Goal: Check status: Check status

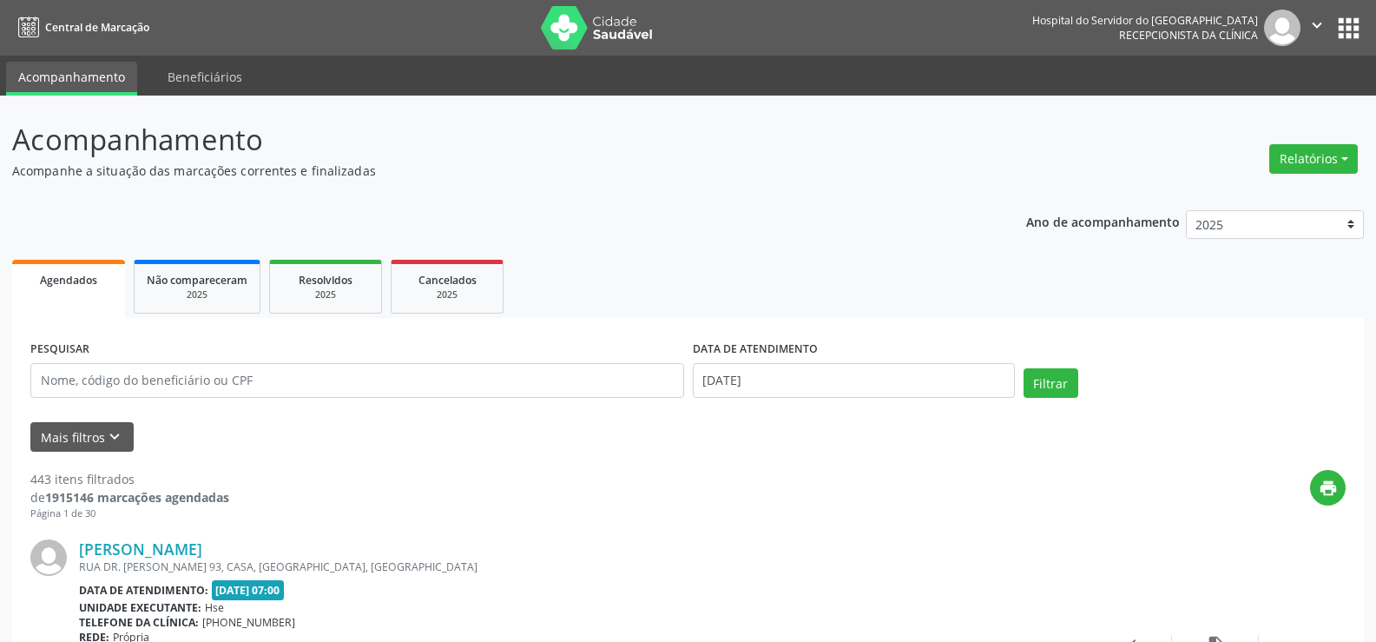
click at [351, 408] on div "PESQUISAR" at bounding box center [357, 373] width 663 height 74
click at [433, 372] on input "text" at bounding box center [357, 380] width 654 height 35
paste input "[PERSON_NAME]"
type input "[PERSON_NAME]"
click at [1024, 368] on button "Filtrar" at bounding box center [1051, 383] width 55 height 30
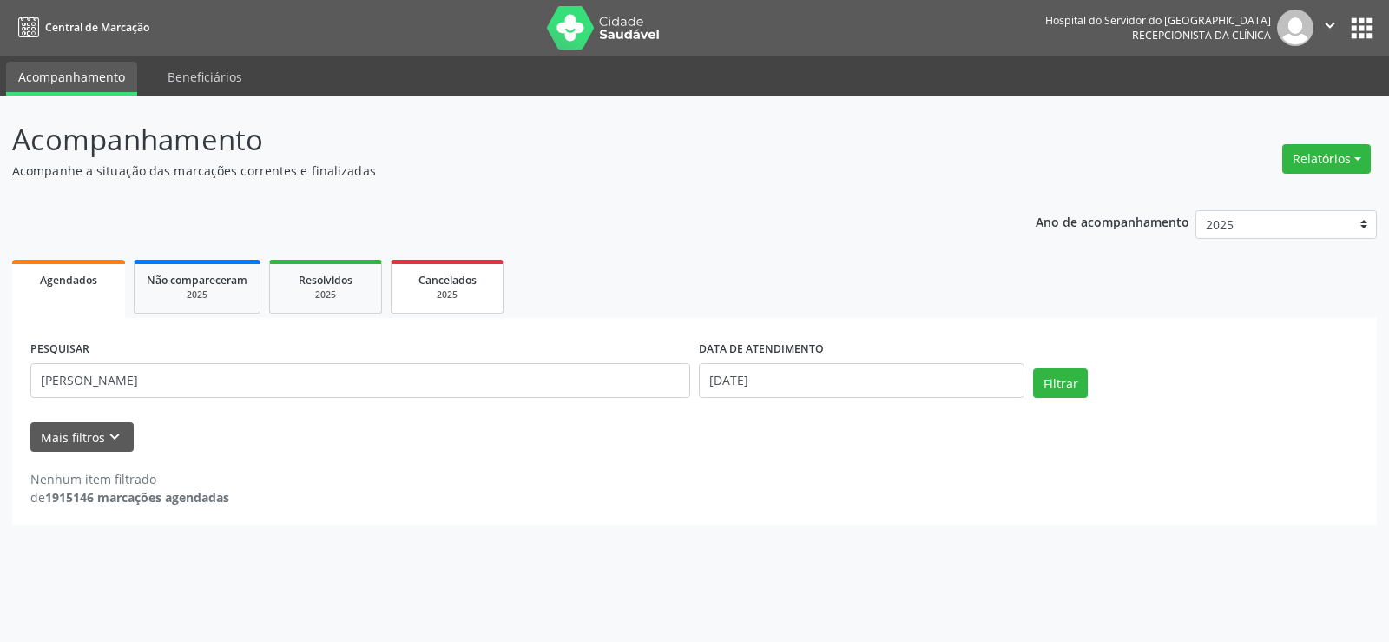
drag, startPoint x: 461, startPoint y: 287, endPoint x: 481, endPoint y: 295, distance: 21.4
click at [461, 287] on div "Cancelados" at bounding box center [447, 279] width 87 height 18
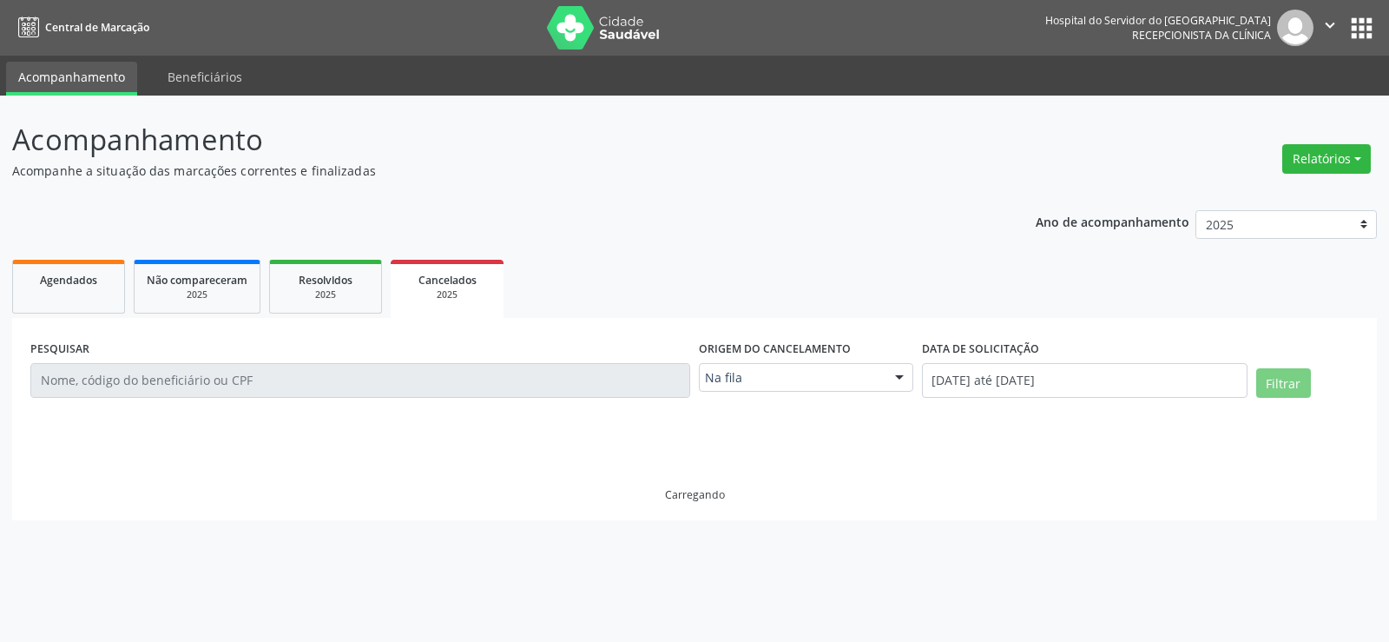
click at [833, 388] on div "Na fila" at bounding box center [806, 378] width 214 height 30
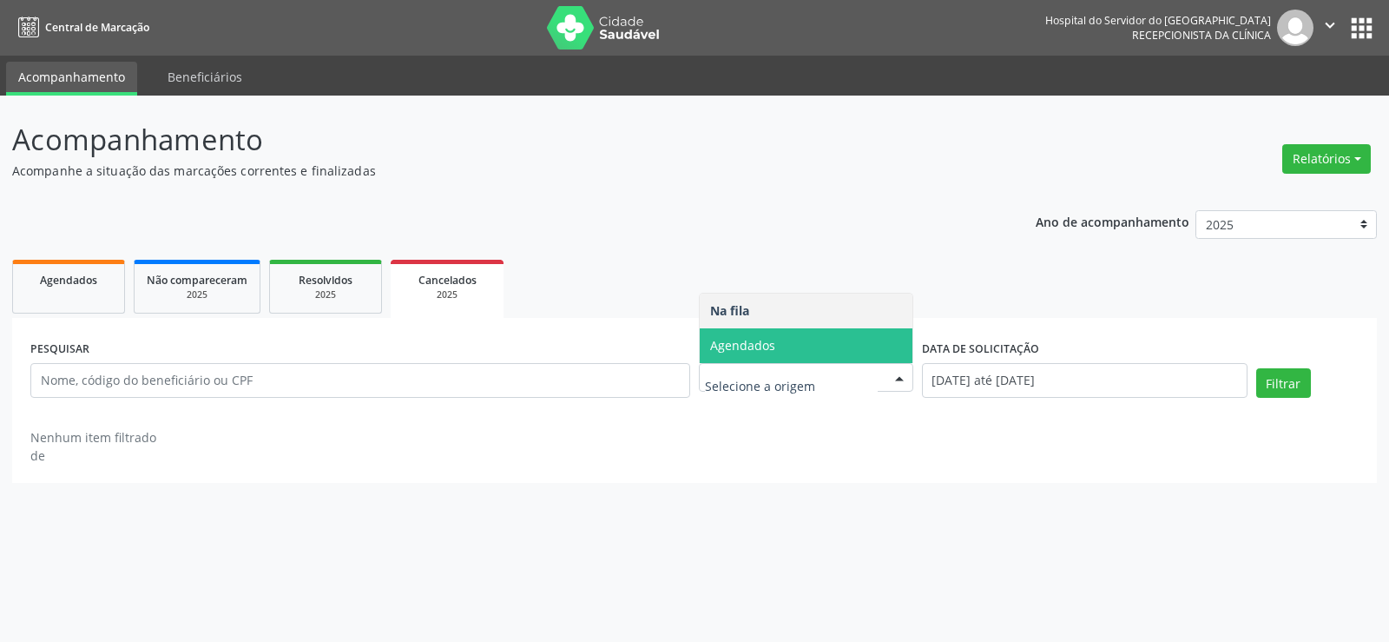
click at [746, 337] on span "Agendados" at bounding box center [742, 345] width 65 height 16
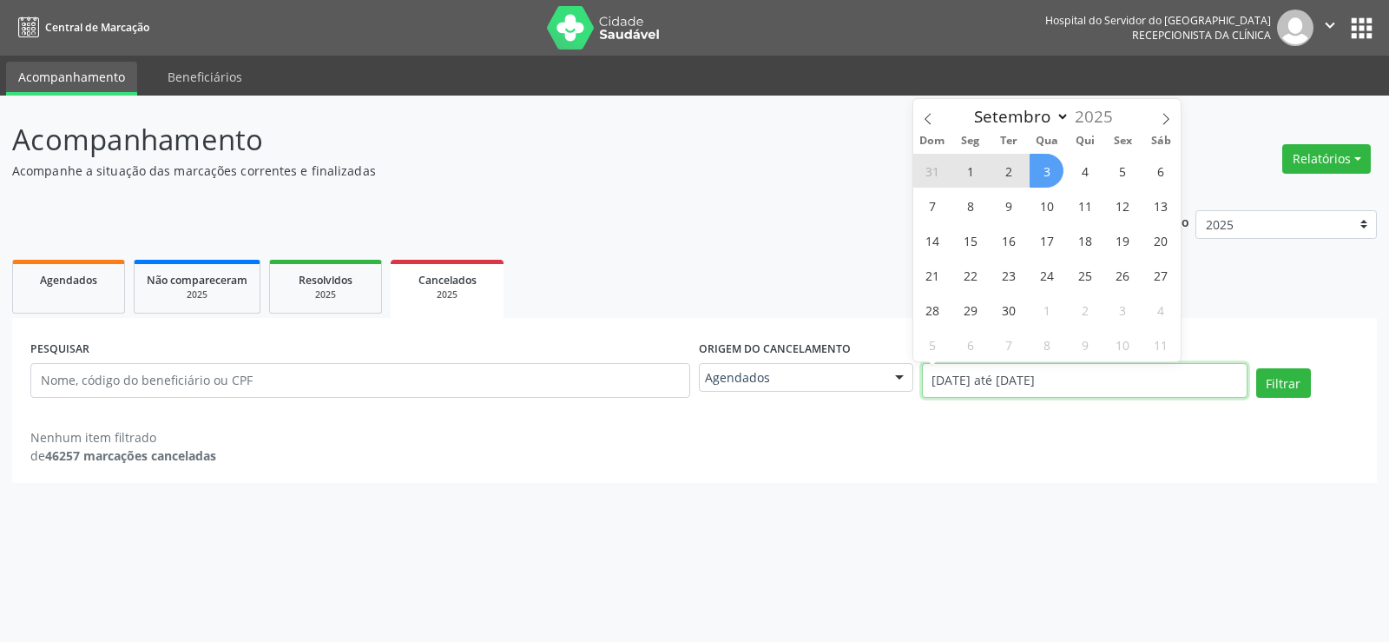
click at [1020, 380] on input "[DATE] até [DATE]" at bounding box center [1085, 380] width 326 height 35
select select "0"
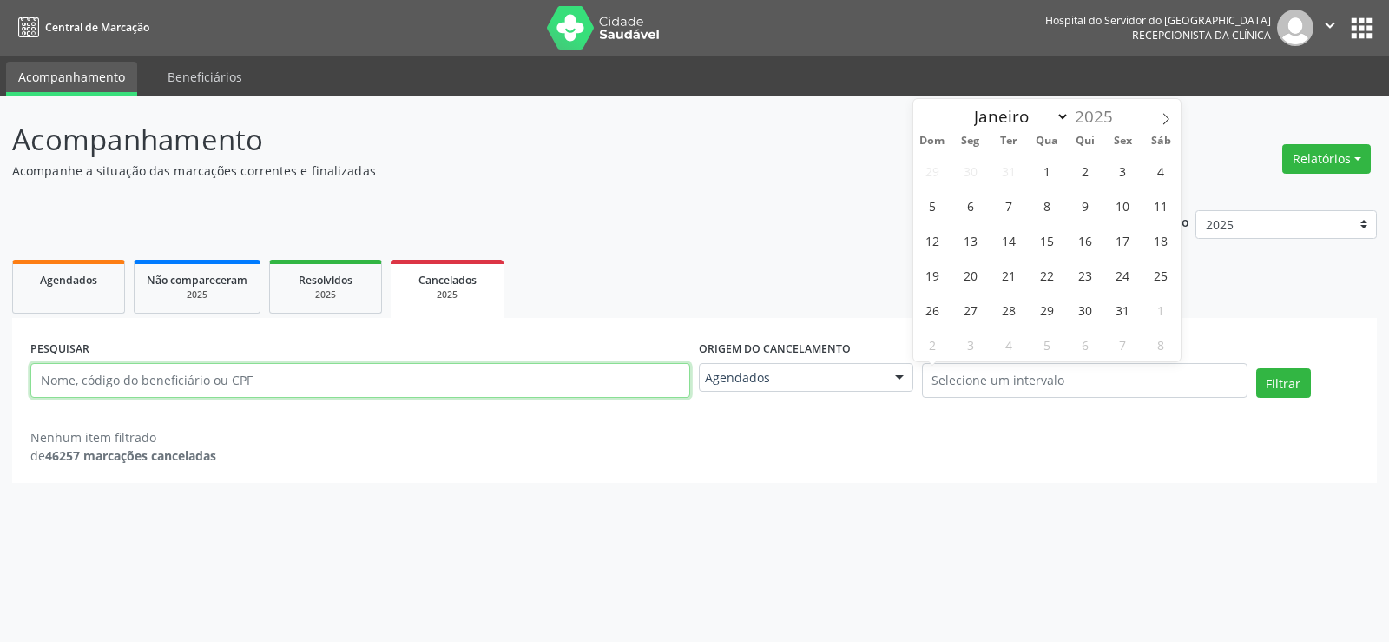
click at [553, 375] on input "text" at bounding box center [360, 380] width 660 height 35
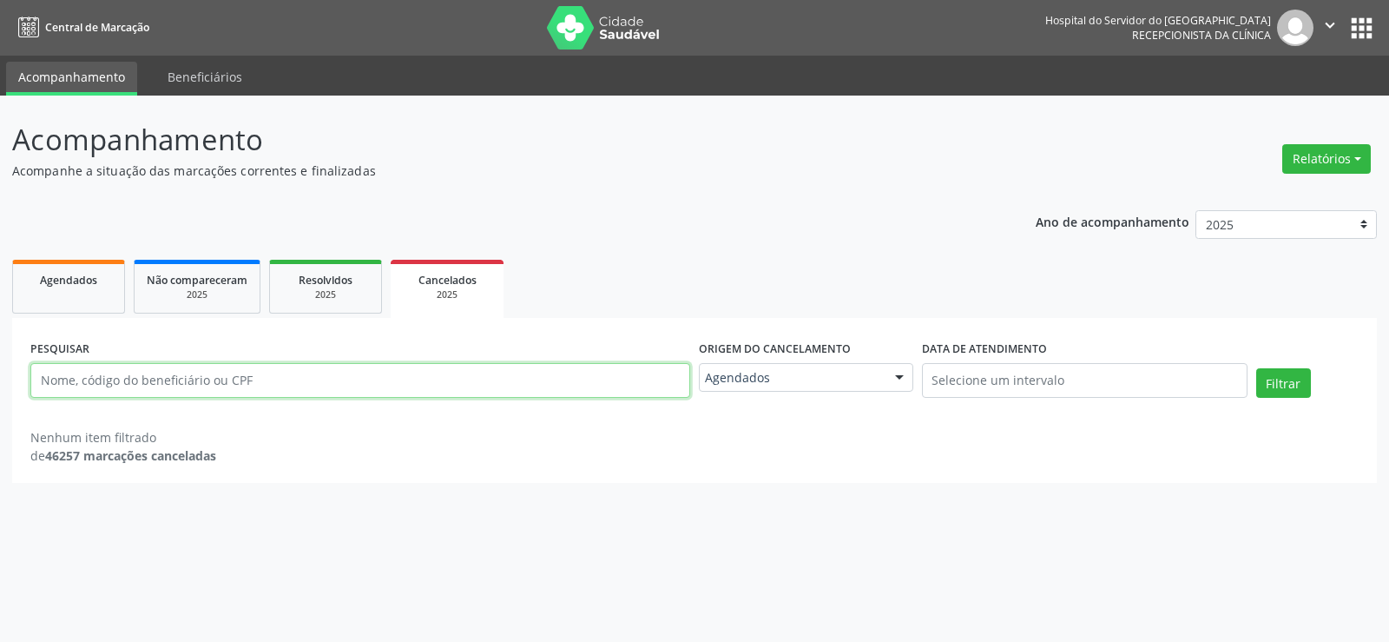
paste input "[PERSON_NAME]"
click at [1256, 368] on button "Filtrar" at bounding box center [1283, 383] width 55 height 30
drag, startPoint x: 313, startPoint y: 385, endPoint x: 222, endPoint y: 383, distance: 91.2
click at [222, 383] on input "[PERSON_NAME]" at bounding box center [360, 380] width 660 height 35
click at [1256, 368] on button "Filtrar" at bounding box center [1283, 383] width 55 height 30
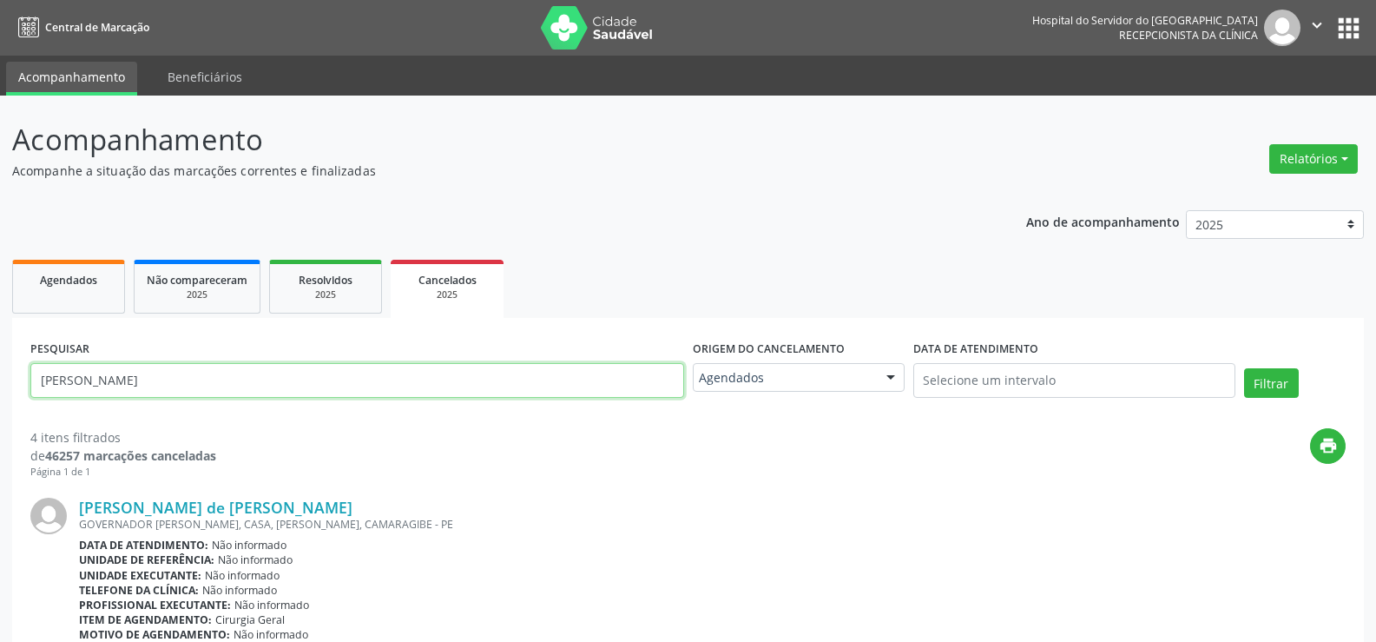
click at [369, 373] on input "[PERSON_NAME]" at bounding box center [357, 380] width 654 height 35
paste input "RUCIEL [PERSON_NAME]"
click at [1244, 368] on button "Filtrar" at bounding box center [1271, 383] width 55 height 30
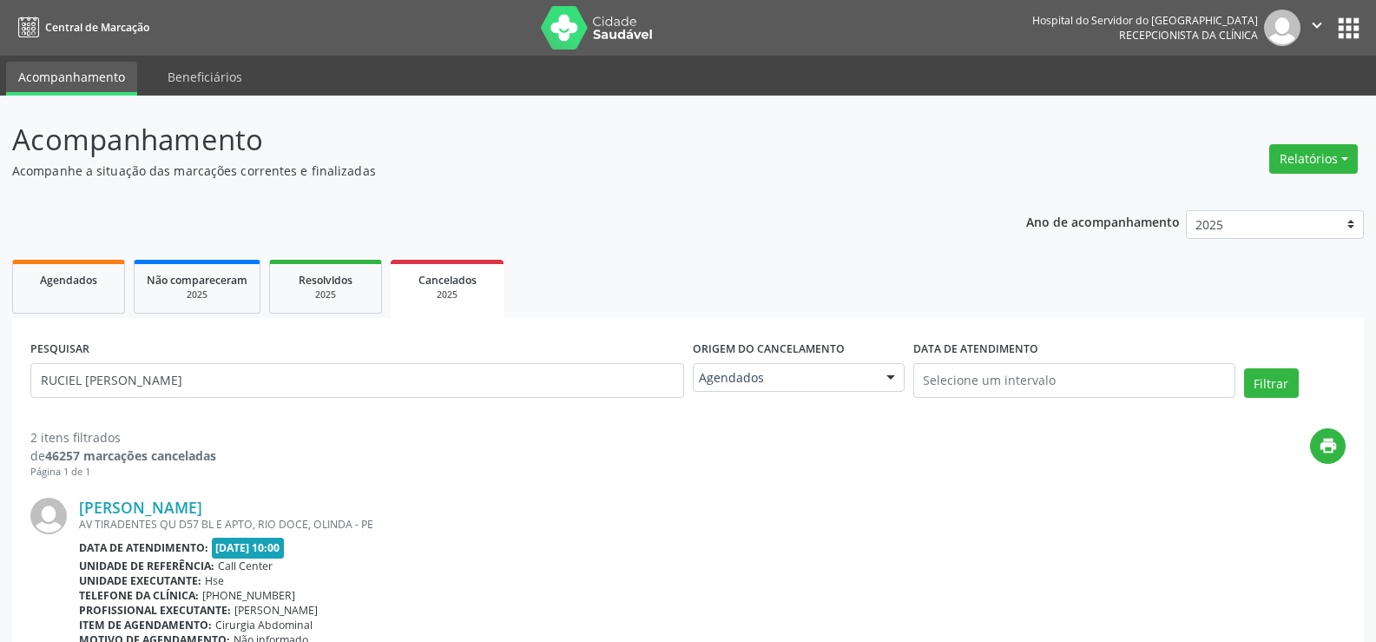
click at [363, 400] on div "PESQUISAR RUCIEL [PERSON_NAME]" at bounding box center [357, 373] width 663 height 74
click at [374, 383] on input "RUCIEL [PERSON_NAME]" at bounding box center [357, 380] width 654 height 35
paste input "[PERSON_NAME]"
click at [1244, 368] on button "Filtrar" at bounding box center [1271, 383] width 55 height 30
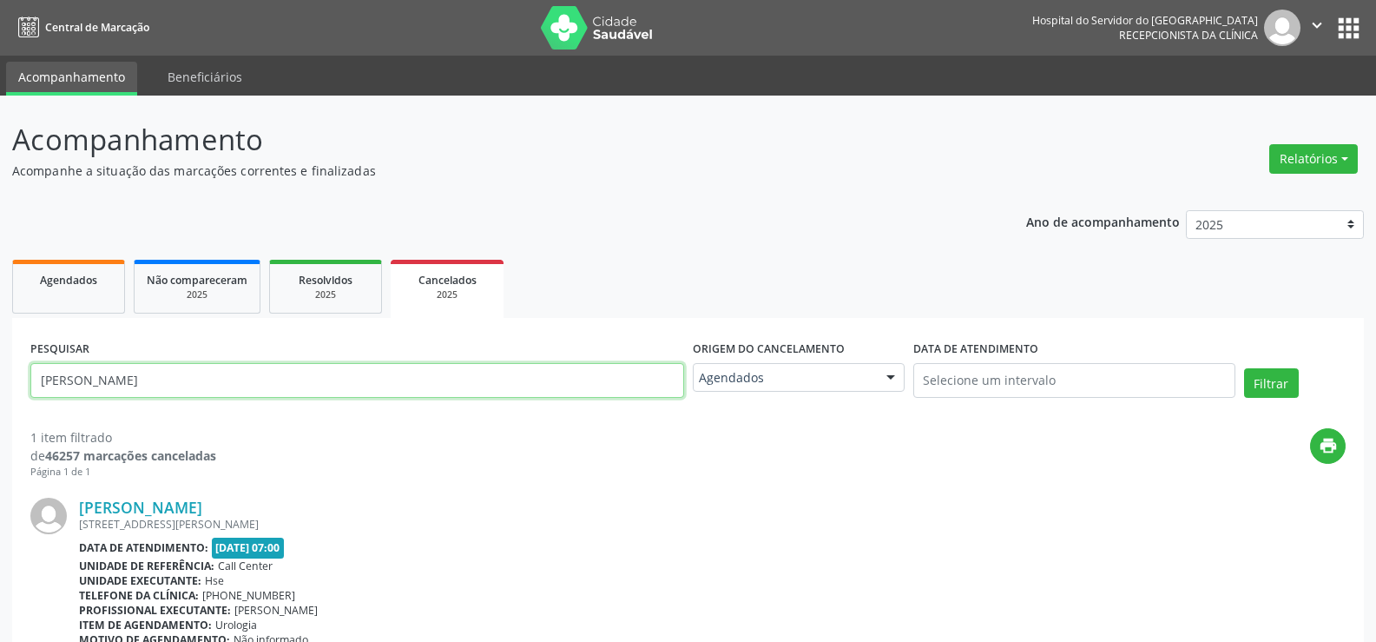
click at [426, 391] on input "[PERSON_NAME]" at bounding box center [357, 380] width 654 height 35
paste input "[PERSON_NAME]"
click at [1244, 368] on button "Filtrar" at bounding box center [1271, 383] width 55 height 30
click at [368, 393] on input "[PERSON_NAME]" at bounding box center [357, 380] width 654 height 35
paste input "DIVA CAVALCANTI AVELINO"
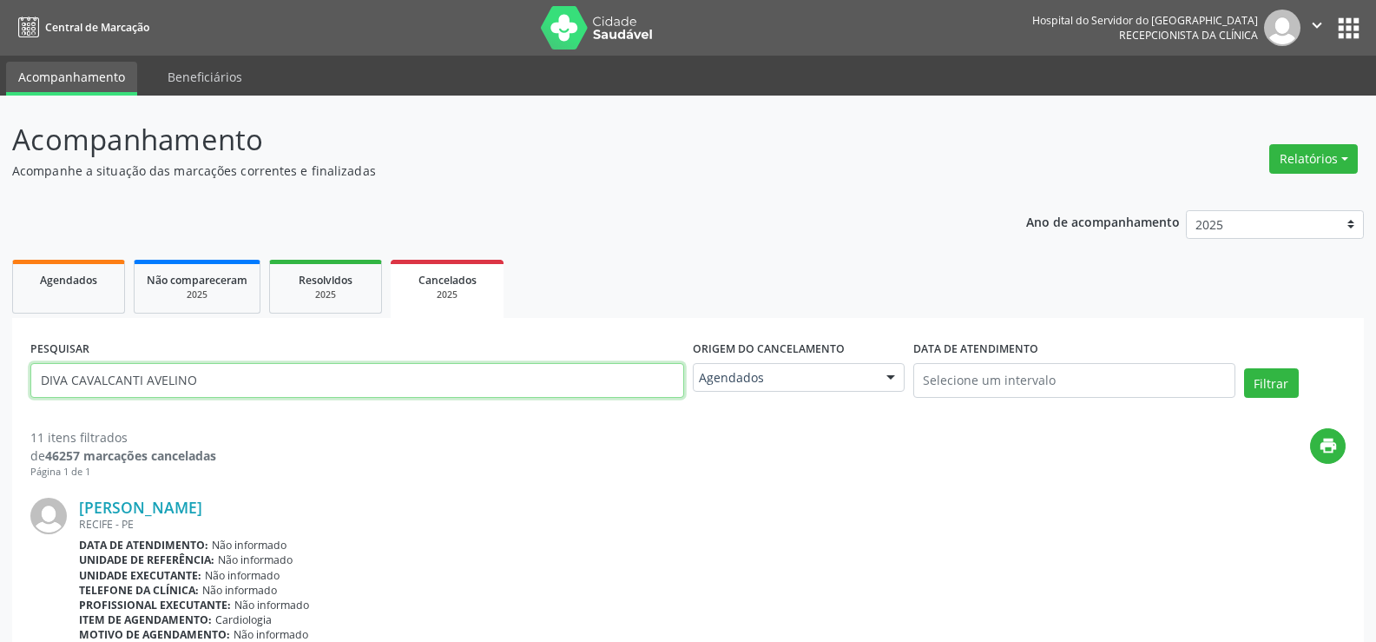
click at [1244, 368] on button "Filtrar" at bounding box center [1271, 383] width 55 height 30
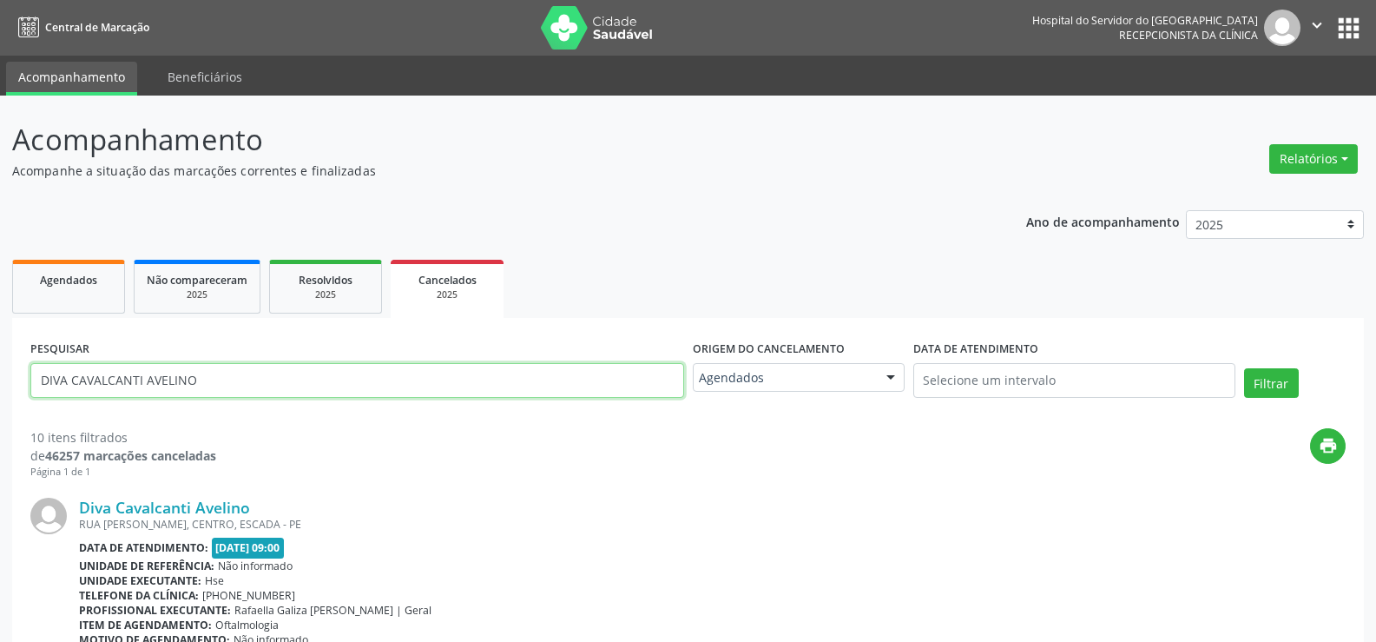
click at [254, 387] on input "DIVA CAVALCANTI AVELINO" at bounding box center [357, 380] width 654 height 35
paste input "48531642868"
click at [1244, 368] on button "Filtrar" at bounding box center [1271, 383] width 55 height 30
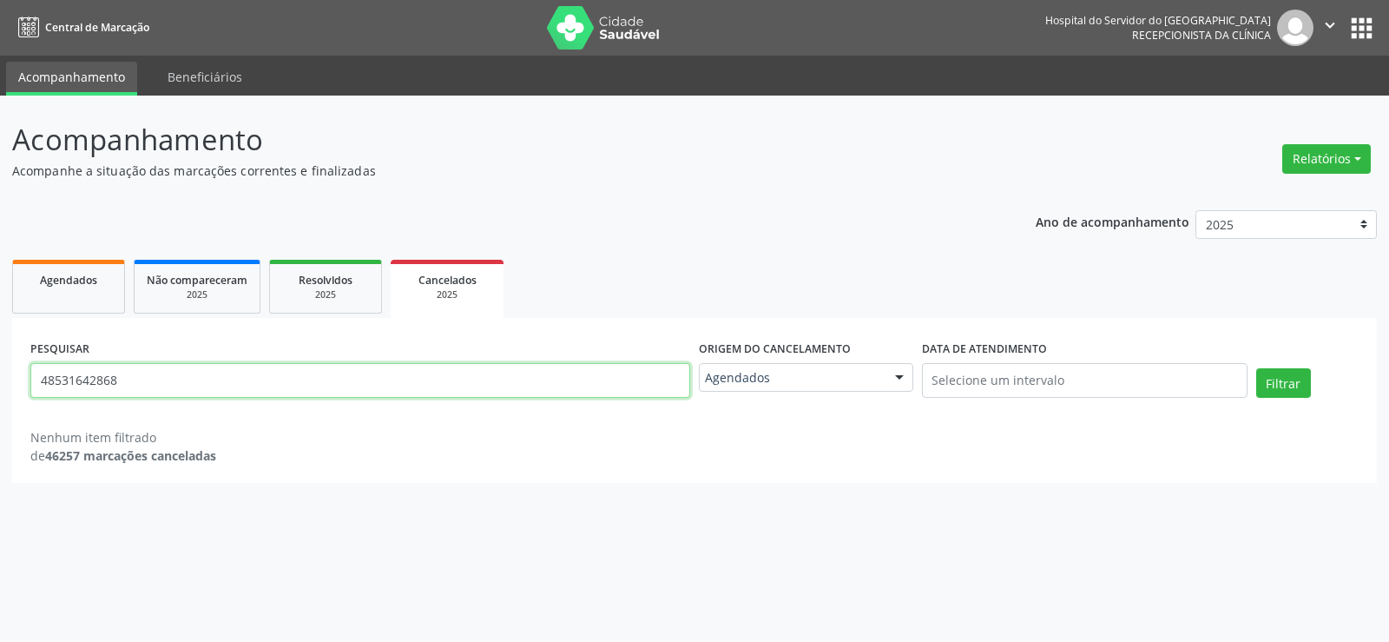
click at [254, 366] on input "48531642868" at bounding box center [360, 380] width 660 height 35
paste input "diva cavalcanti avelino"
click at [1256, 368] on button "Filtrar" at bounding box center [1283, 383] width 55 height 30
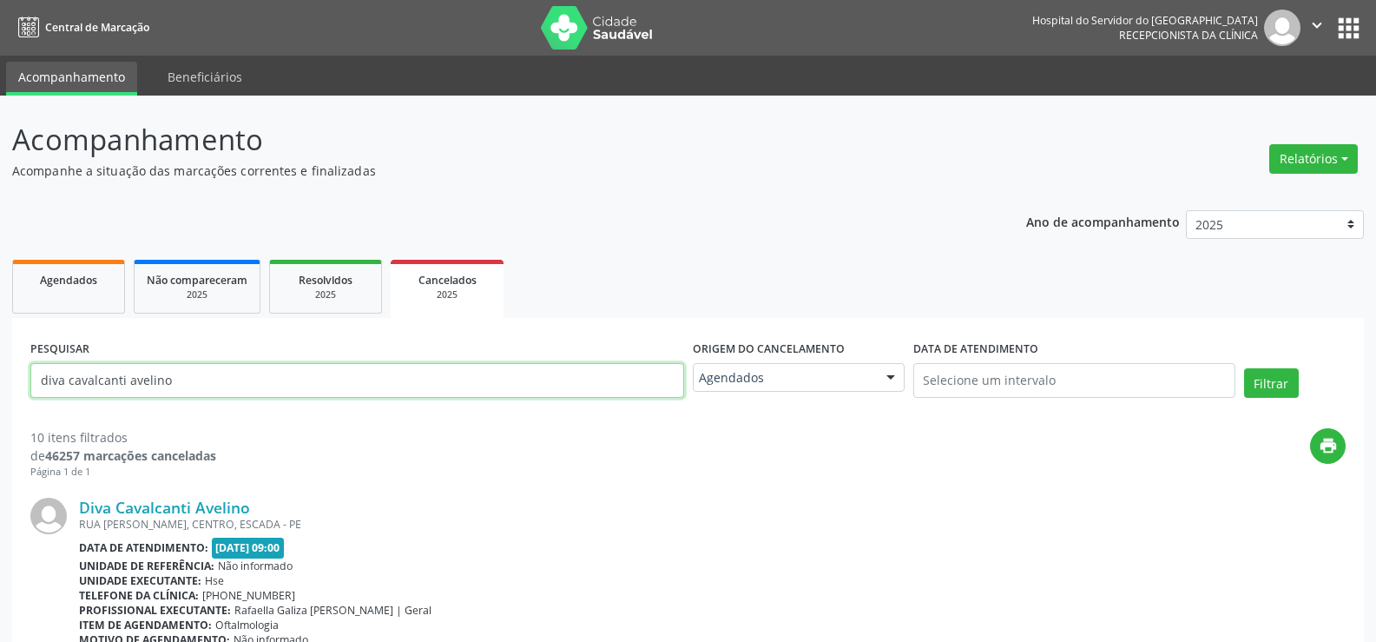
click at [249, 390] on input "diva cavalcanti avelino" at bounding box center [357, 380] width 654 height 35
paste input "[PERSON_NAME]"
click at [1244, 368] on button "Filtrar" at bounding box center [1271, 383] width 55 height 30
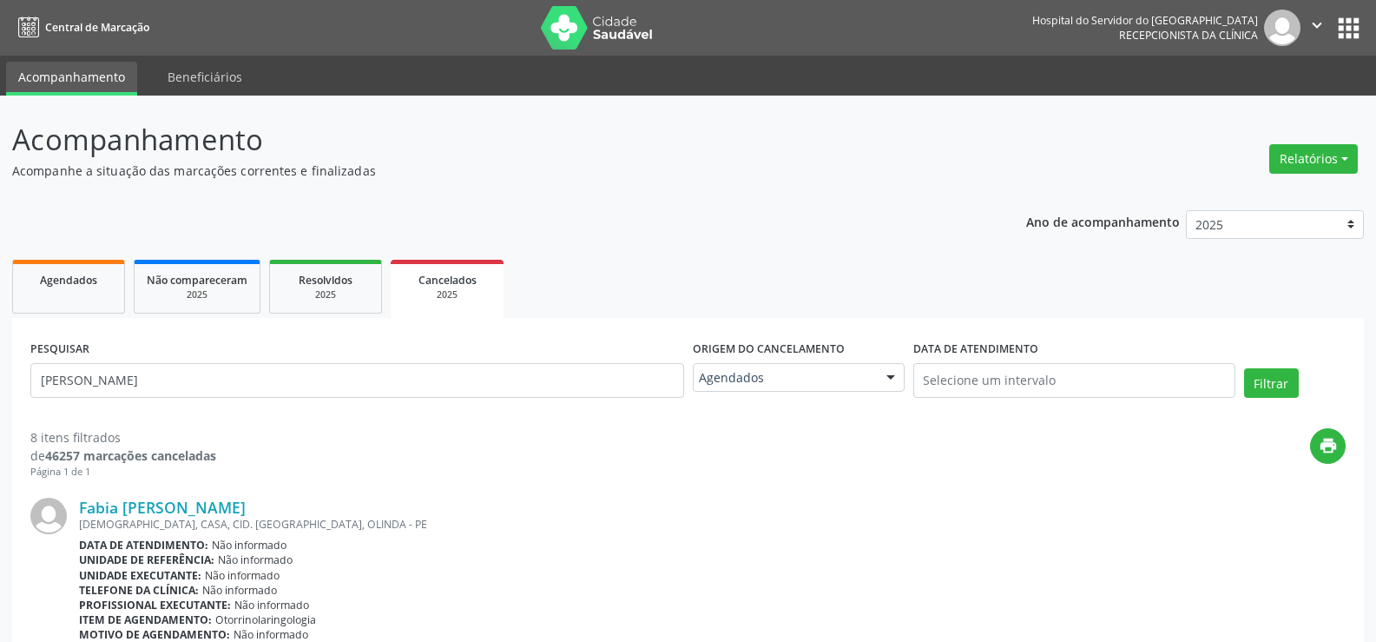
click at [325, 354] on div "PESQUISAR [PERSON_NAME]" at bounding box center [357, 373] width 663 height 74
click at [348, 407] on div "PESQUISAR [PERSON_NAME]" at bounding box center [357, 373] width 663 height 74
click at [378, 373] on input "[PERSON_NAME]" at bounding box center [357, 380] width 654 height 35
paste input "[PERSON_NAME] DE SANTAN"
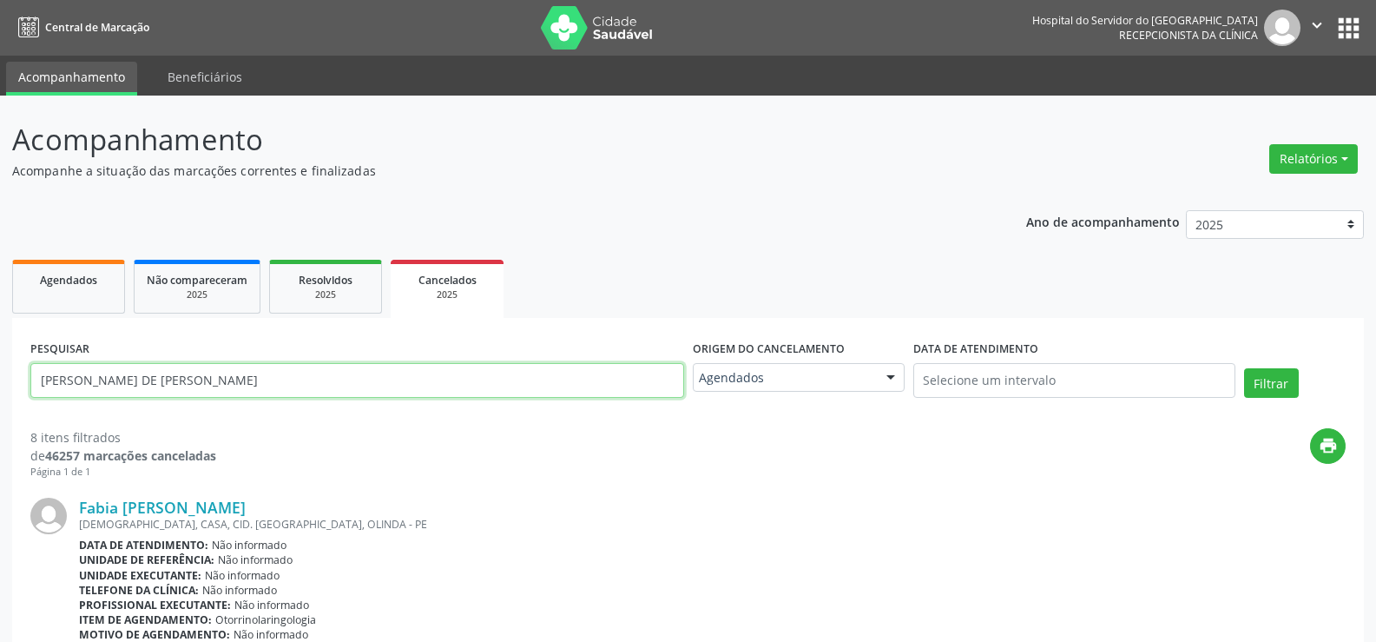
click at [1244, 368] on button "Filtrar" at bounding box center [1271, 383] width 55 height 30
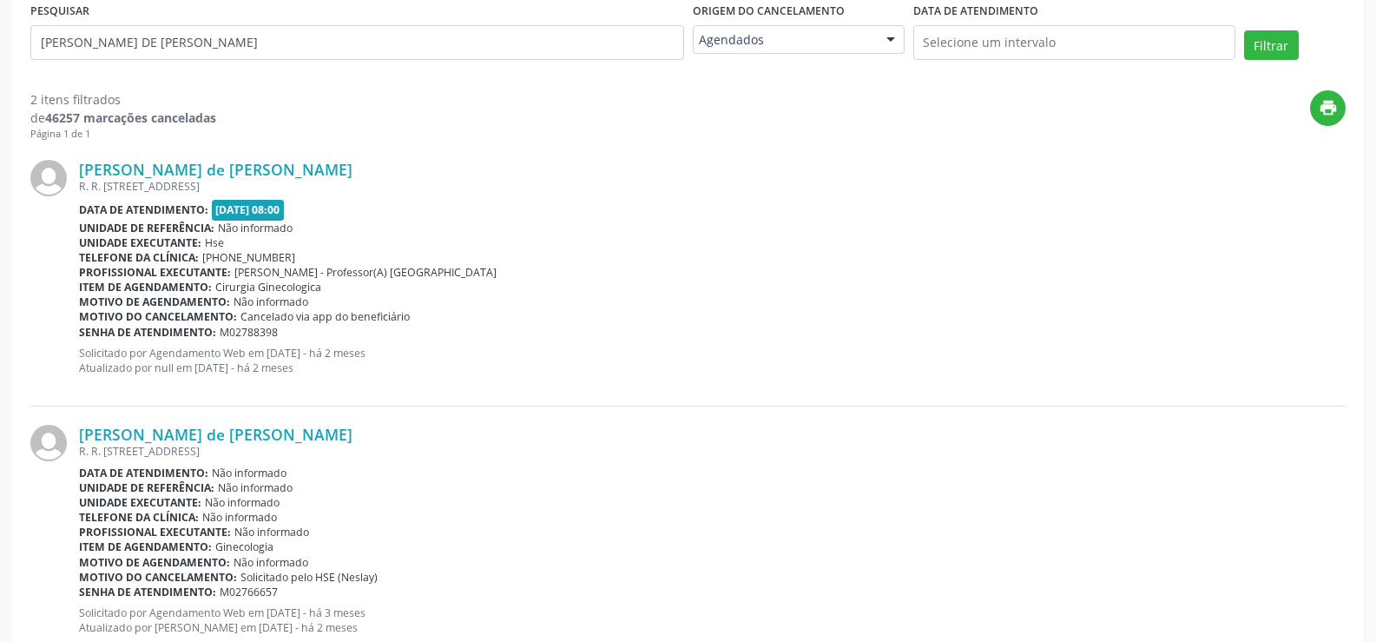
scroll to position [44, 0]
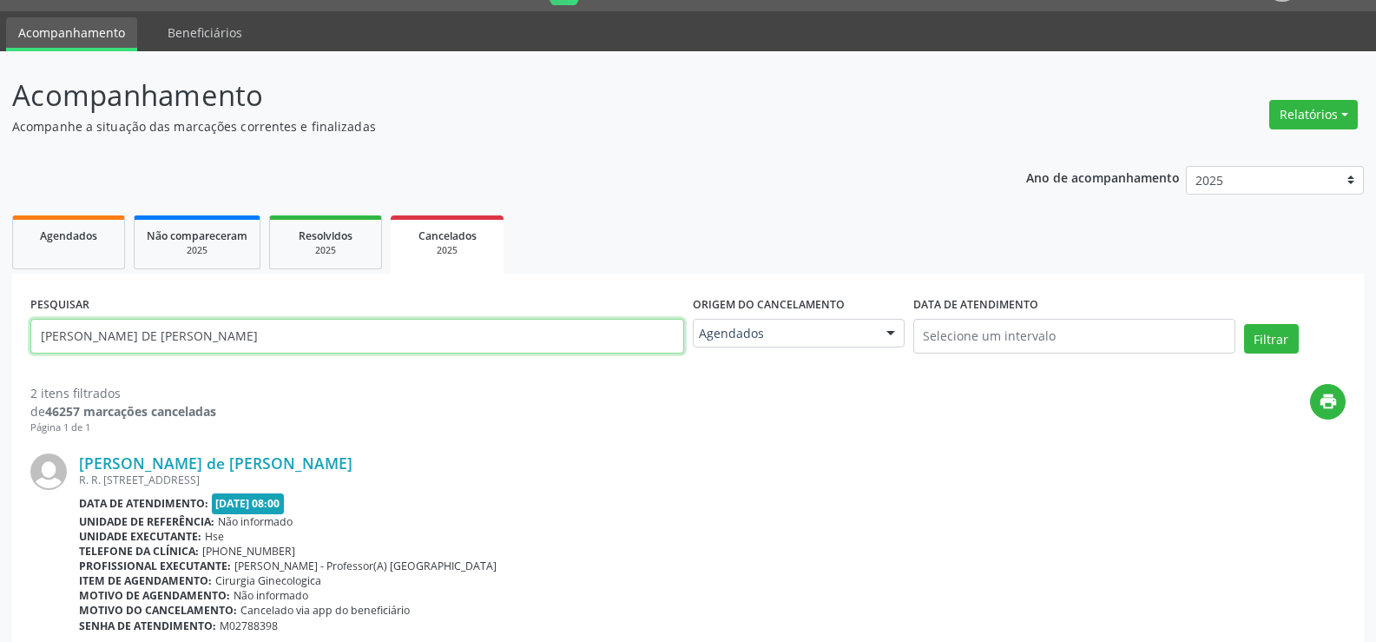
click at [280, 349] on input "[PERSON_NAME] DE [PERSON_NAME]" at bounding box center [357, 336] width 654 height 35
paste input "[PERSON_NAME] DO MONTE SOUZ"
click at [1244, 324] on button "Filtrar" at bounding box center [1271, 339] width 55 height 30
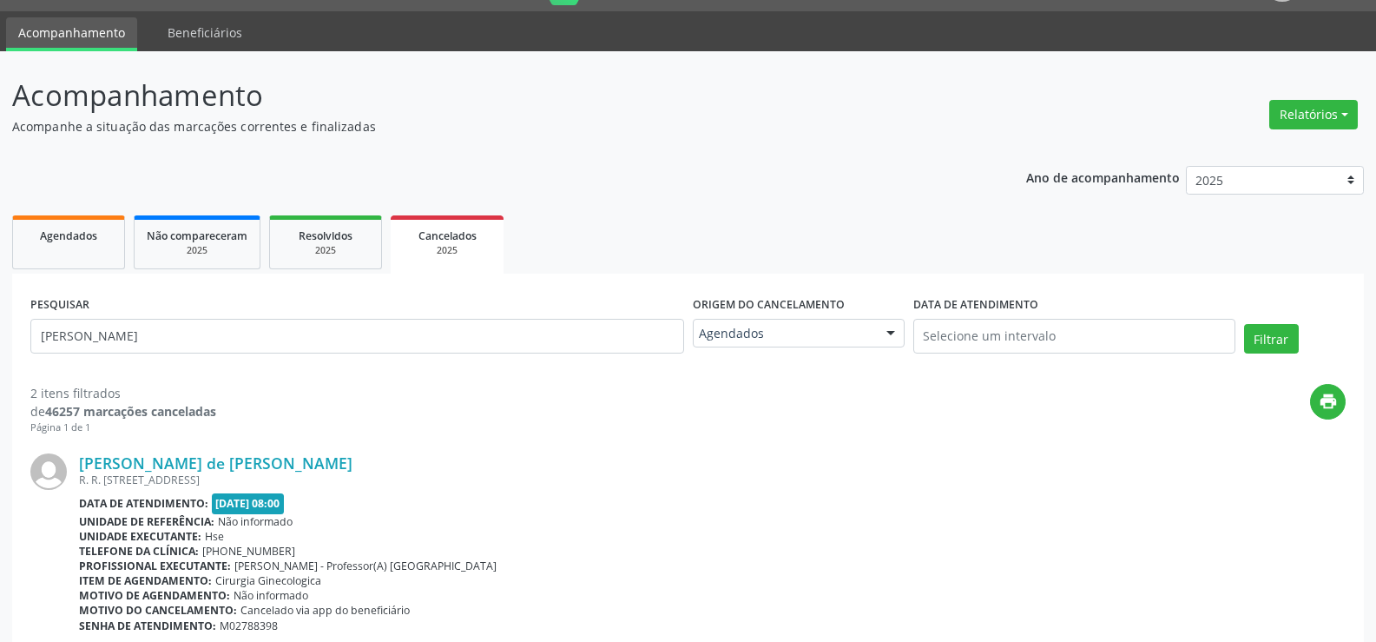
scroll to position [0, 0]
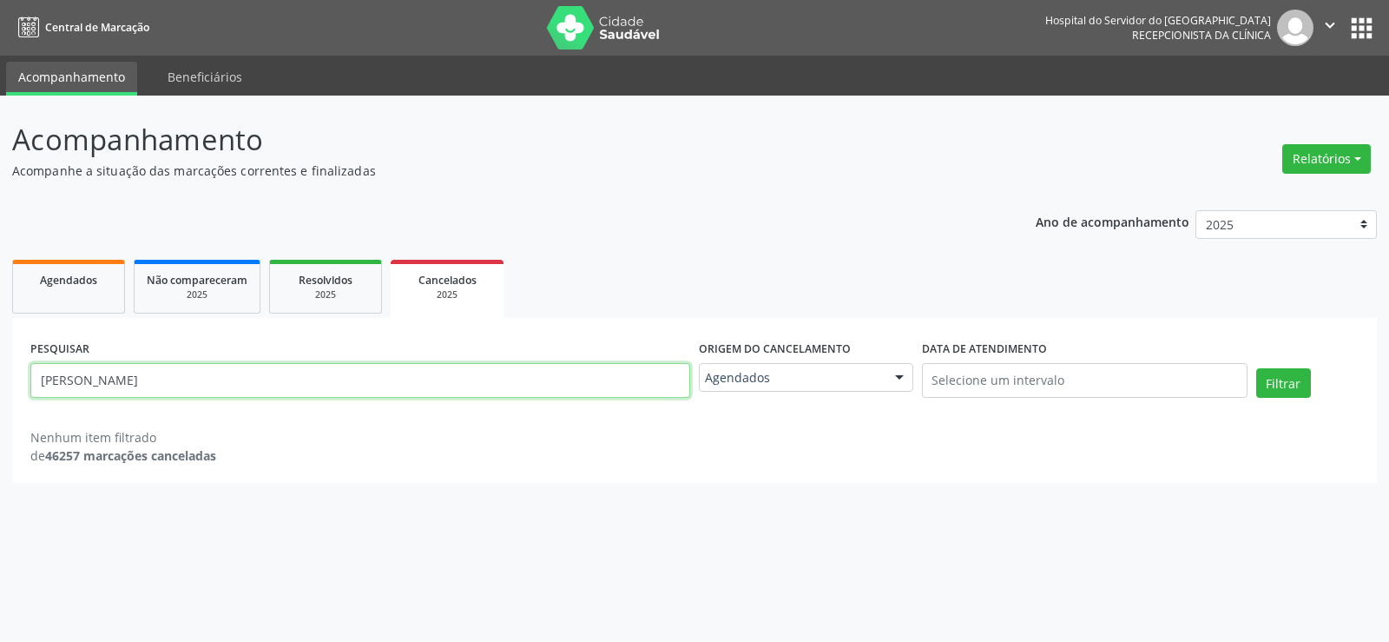
click at [294, 396] on input "[PERSON_NAME]" at bounding box center [360, 380] width 660 height 35
drag, startPoint x: 294, startPoint y: 396, endPoint x: 249, endPoint y: 396, distance: 45.2
click at [249, 396] on input "[PERSON_NAME]" at bounding box center [360, 380] width 660 height 35
click at [1256, 368] on button "Filtrar" at bounding box center [1283, 383] width 55 height 30
click at [367, 402] on div "PESQUISAR [PERSON_NAME]" at bounding box center [360, 373] width 669 height 74
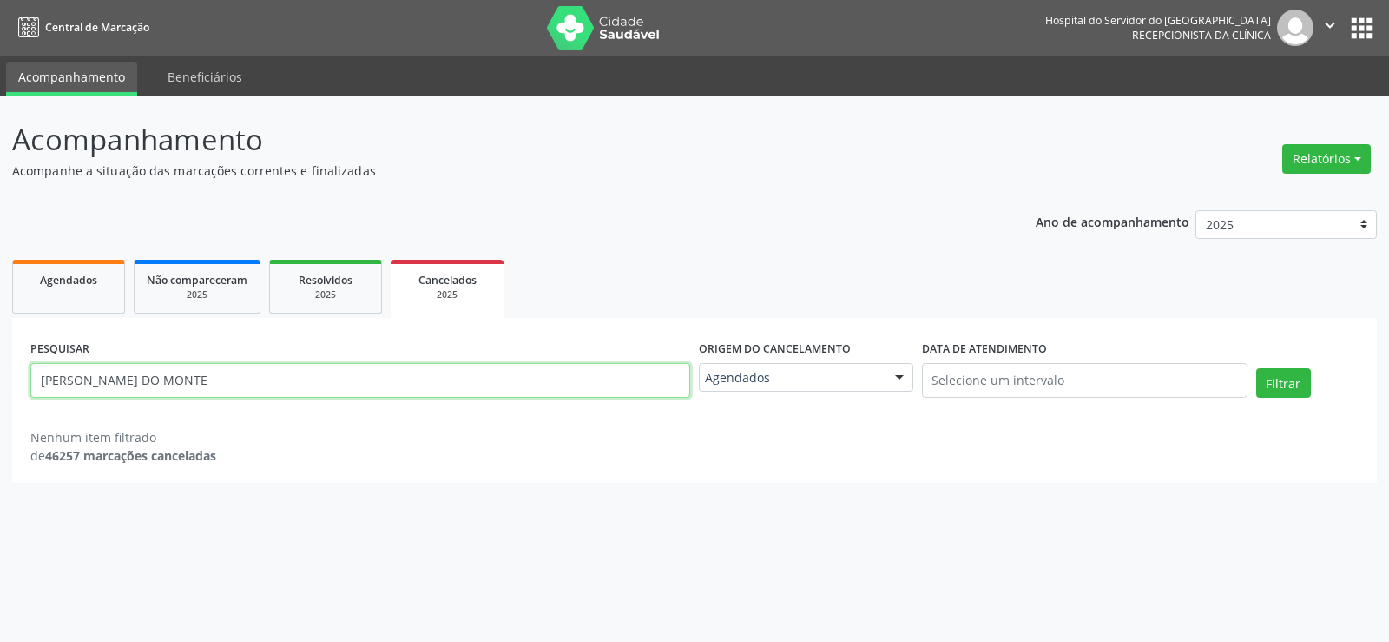
click at [411, 363] on input "[PERSON_NAME] DO MONTE" at bounding box center [360, 380] width 660 height 35
paste input "[PERSON_NAME]"
click at [1256, 368] on button "Filtrar" at bounding box center [1283, 383] width 55 height 30
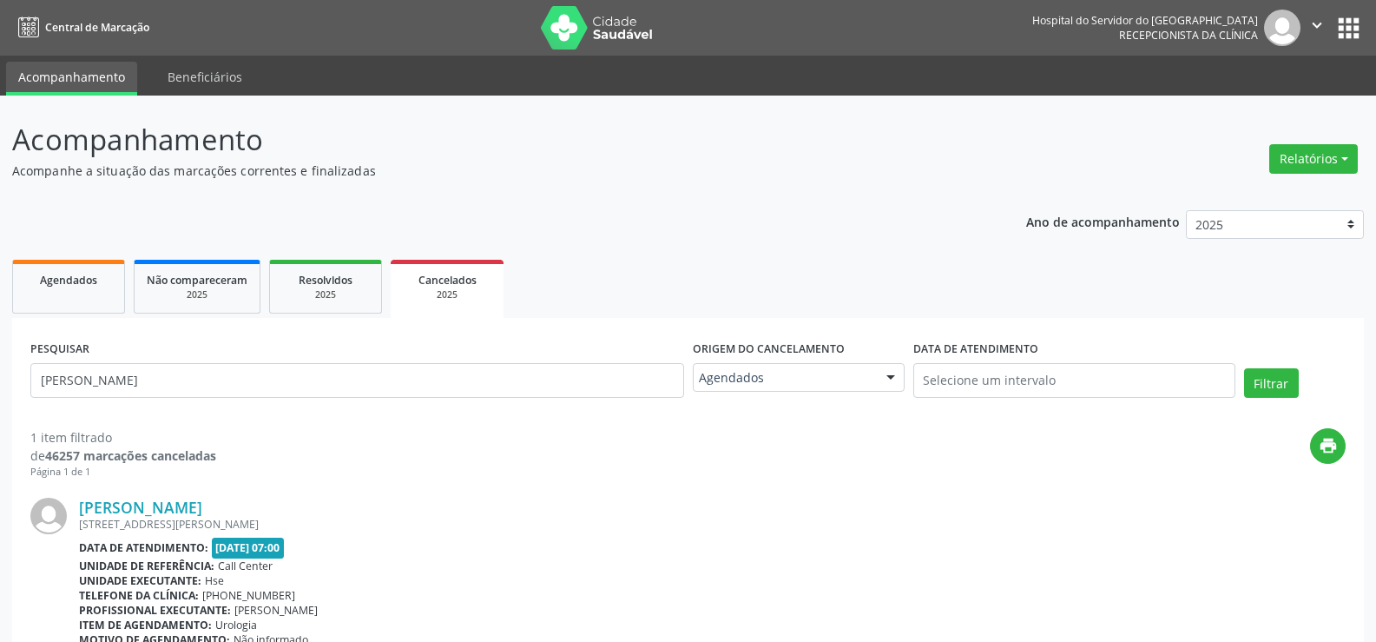
scroll to position [132, 0]
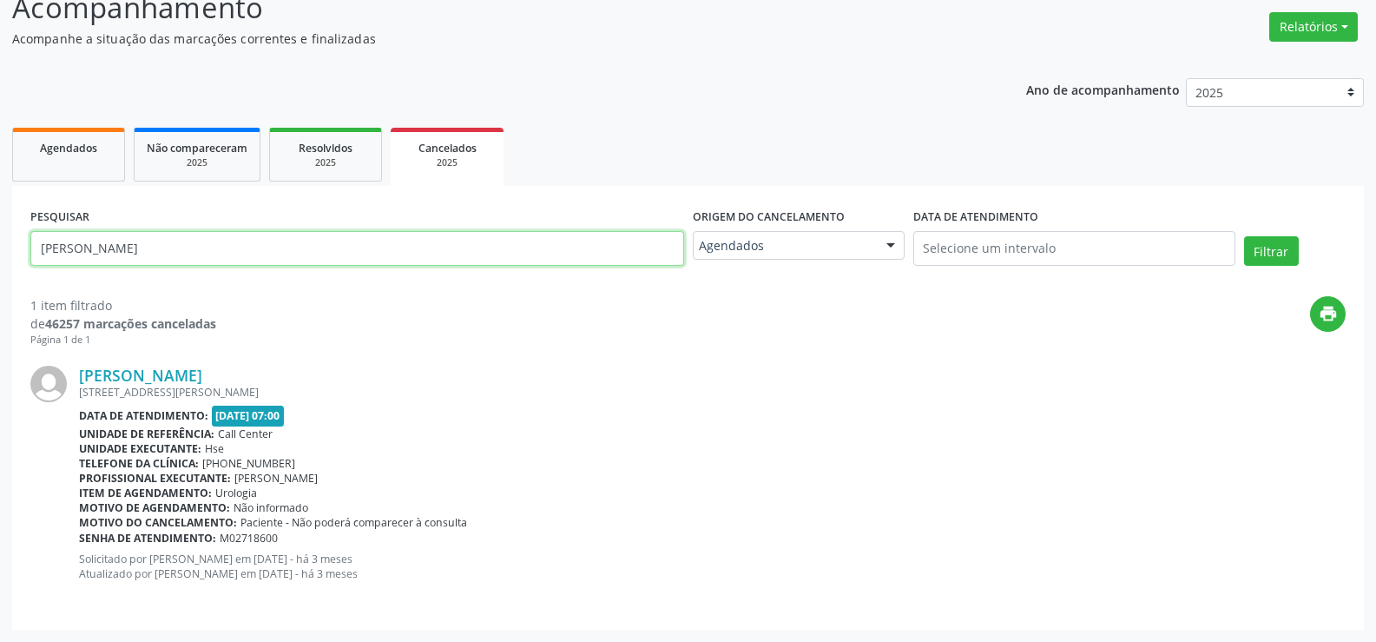
click at [347, 250] on input "[PERSON_NAME]" at bounding box center [357, 248] width 654 height 35
paste input "[PERSON_NAME]"
click at [1244, 236] on button "Filtrar" at bounding box center [1271, 251] width 55 height 30
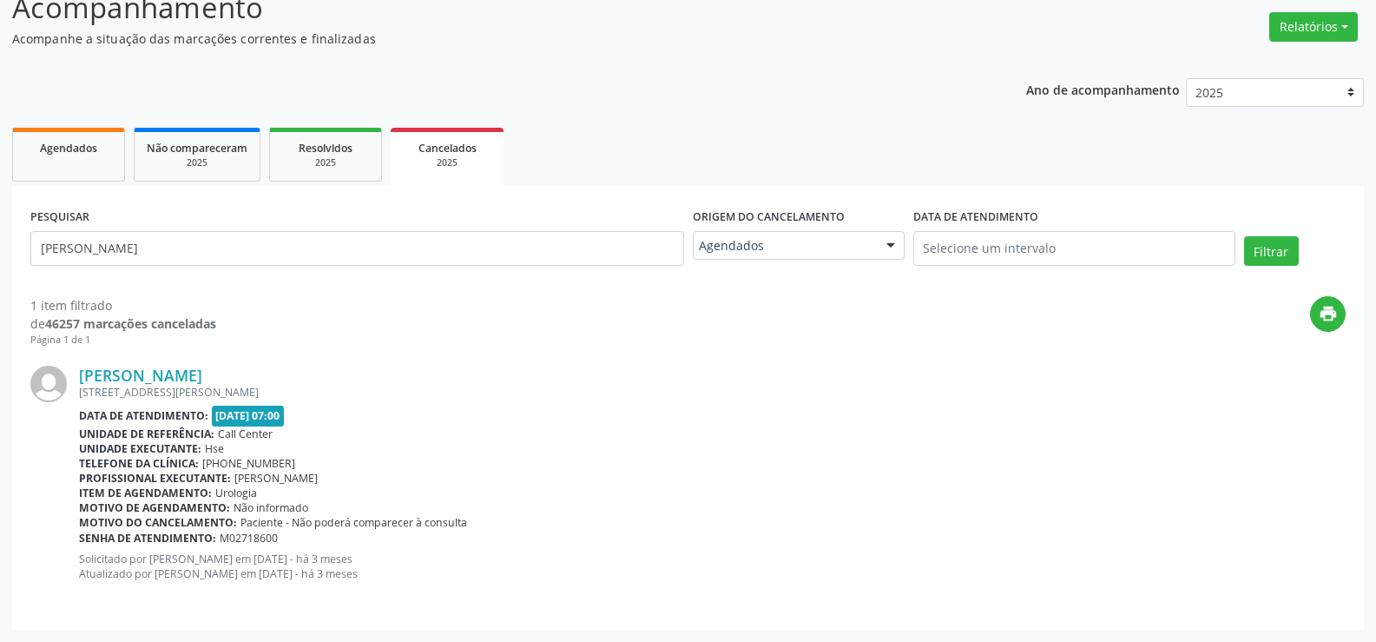
scroll to position [0, 0]
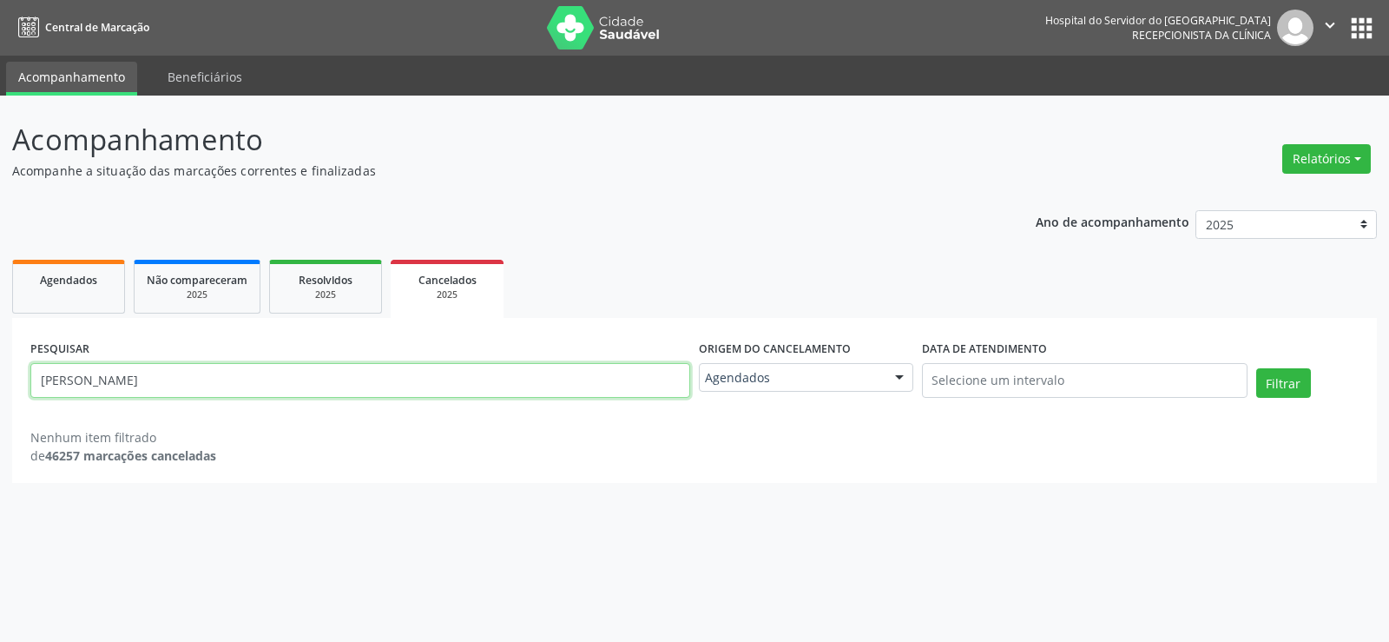
click at [339, 397] on input "[PERSON_NAME]" at bounding box center [360, 380] width 660 height 35
paste input "[PERSON_NAME]"
click at [1256, 368] on button "Filtrar" at bounding box center [1283, 383] width 55 height 30
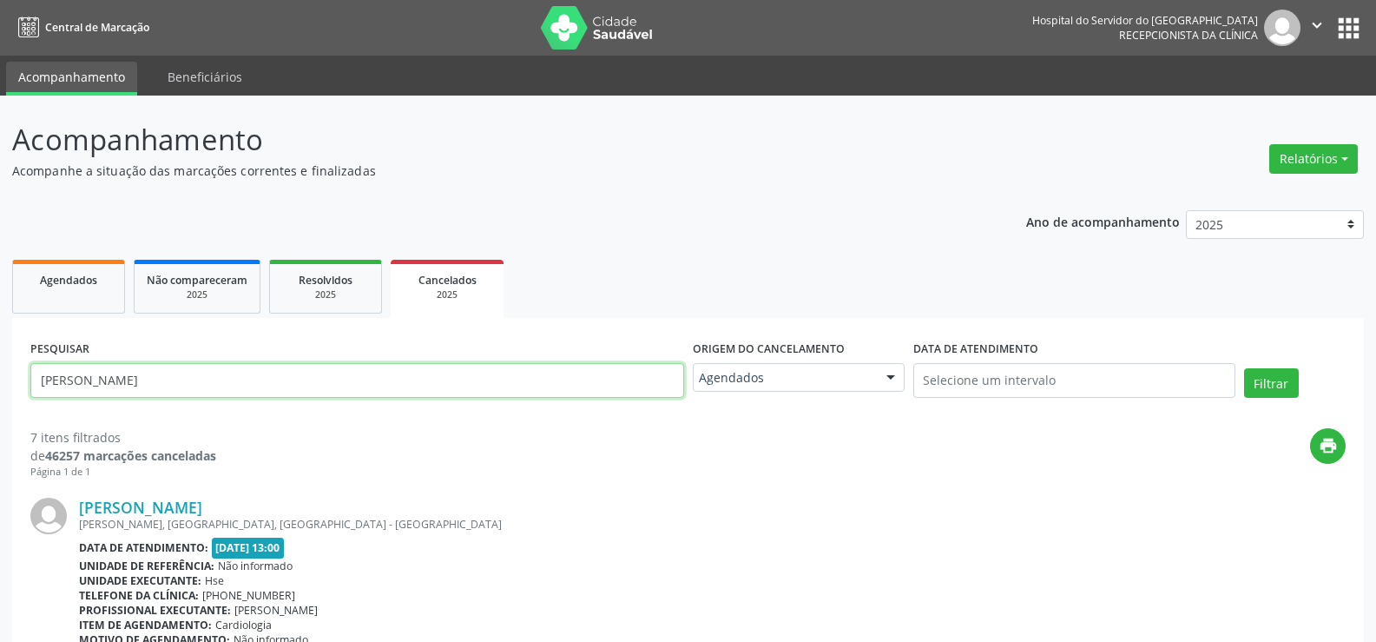
click at [320, 386] on input "[PERSON_NAME]" at bounding box center [357, 380] width 654 height 35
paste input "[PERSON_NAME]"
click at [1244, 368] on button "Filtrar" at bounding box center [1271, 383] width 55 height 30
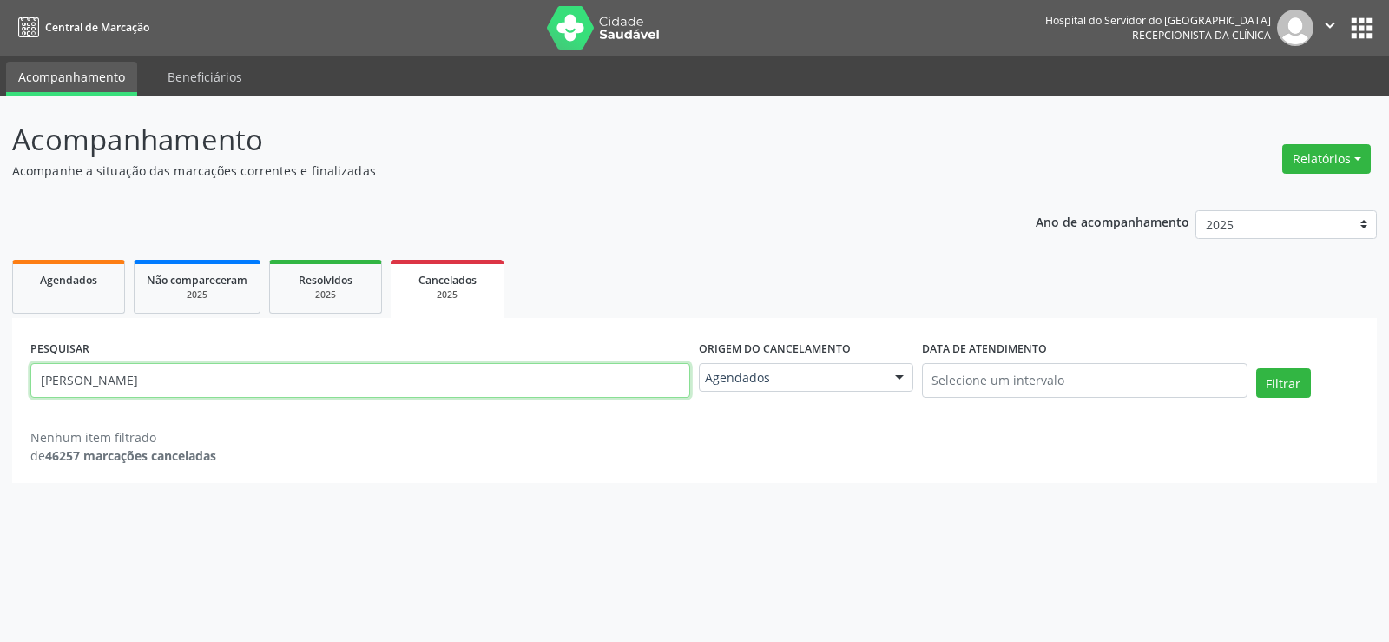
click at [289, 366] on input "[PERSON_NAME]" at bounding box center [360, 380] width 660 height 35
paste input "UZELITA [PERSON_NAME]"
click at [1256, 368] on button "Filtrar" at bounding box center [1283, 383] width 55 height 30
click at [421, 369] on input "UZELITA [PERSON_NAME]" at bounding box center [360, 380] width 660 height 35
paste input "[PERSON_NAME]"
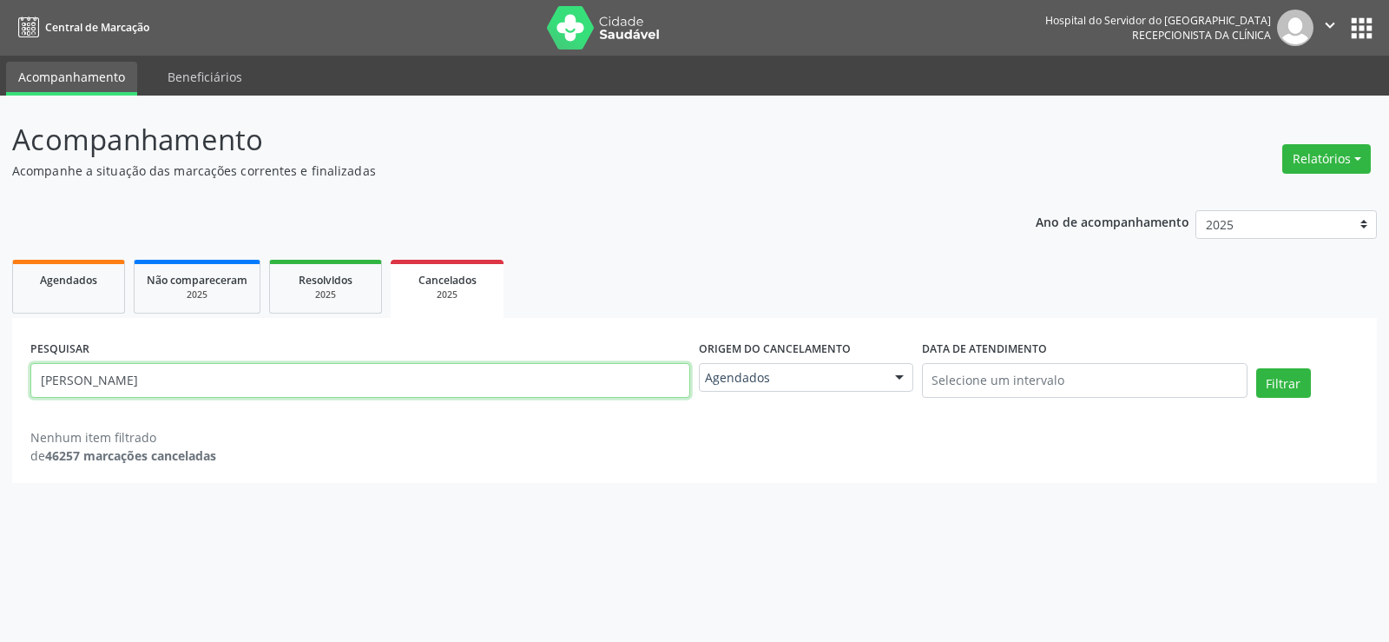
click at [1256, 368] on button "Filtrar" at bounding box center [1283, 383] width 55 height 30
click at [408, 372] on input "[PERSON_NAME]" at bounding box center [360, 380] width 660 height 35
paste input "[PERSON_NAME]"
click at [1256, 368] on button "Filtrar" at bounding box center [1283, 383] width 55 height 30
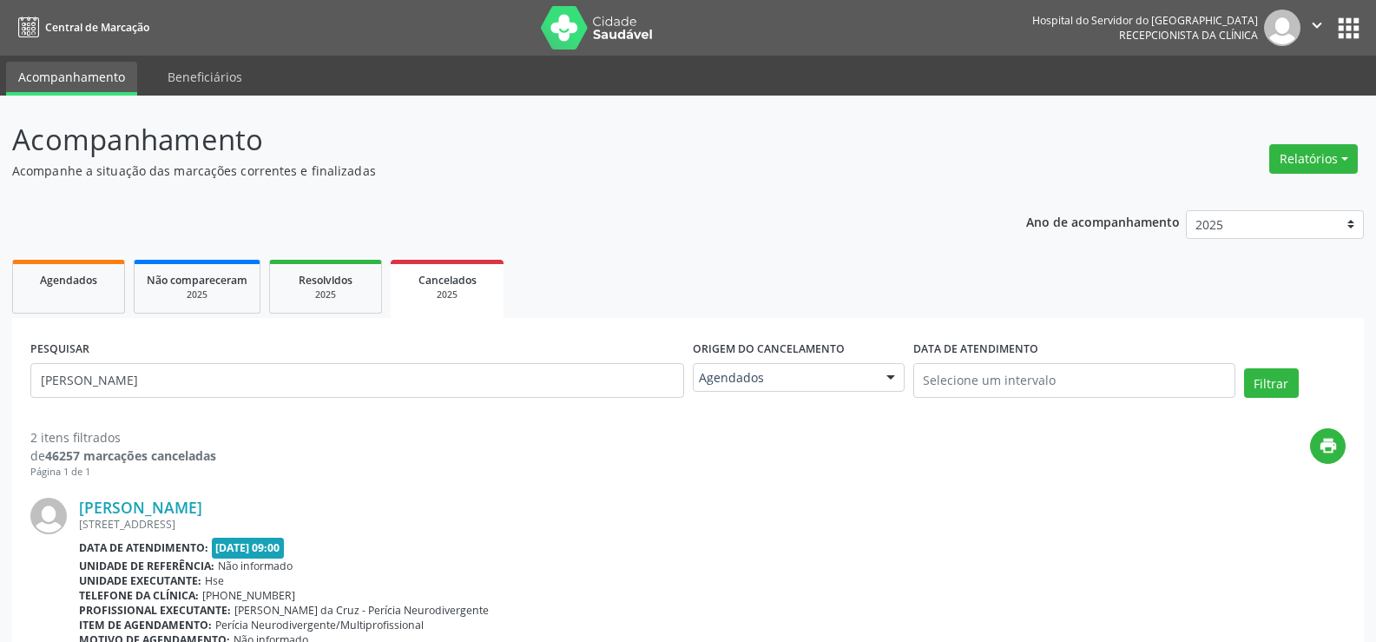
click at [361, 358] on div "PESQUISAR [PERSON_NAME]" at bounding box center [357, 373] width 663 height 74
click at [358, 378] on input "[PERSON_NAME]" at bounding box center [357, 380] width 654 height 35
type input "J"
click at [1244, 368] on button "Filtrar" at bounding box center [1271, 383] width 55 height 30
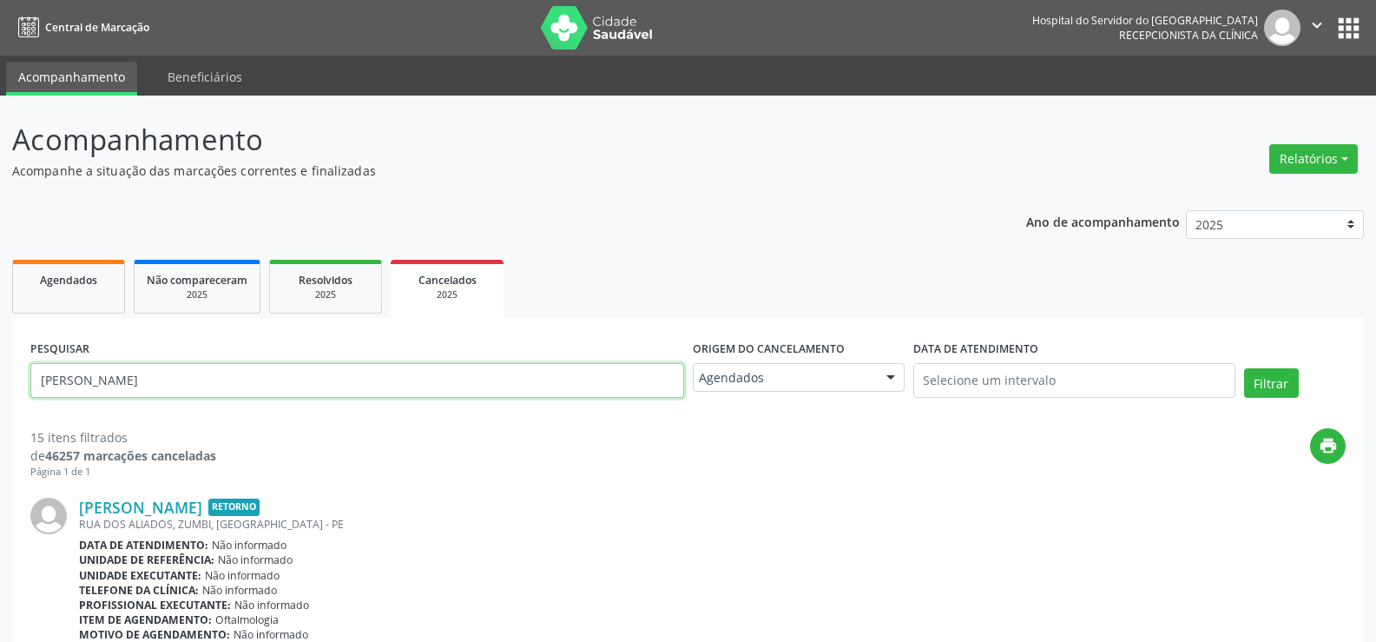
drag, startPoint x: 359, startPoint y: 379, endPoint x: 350, endPoint y: 382, distance: 9.1
click at [359, 381] on input "[PERSON_NAME]" at bounding box center [357, 380] width 654 height 35
paste input "[PERSON_NAME]"
click at [1244, 368] on button "Filtrar" at bounding box center [1271, 383] width 55 height 30
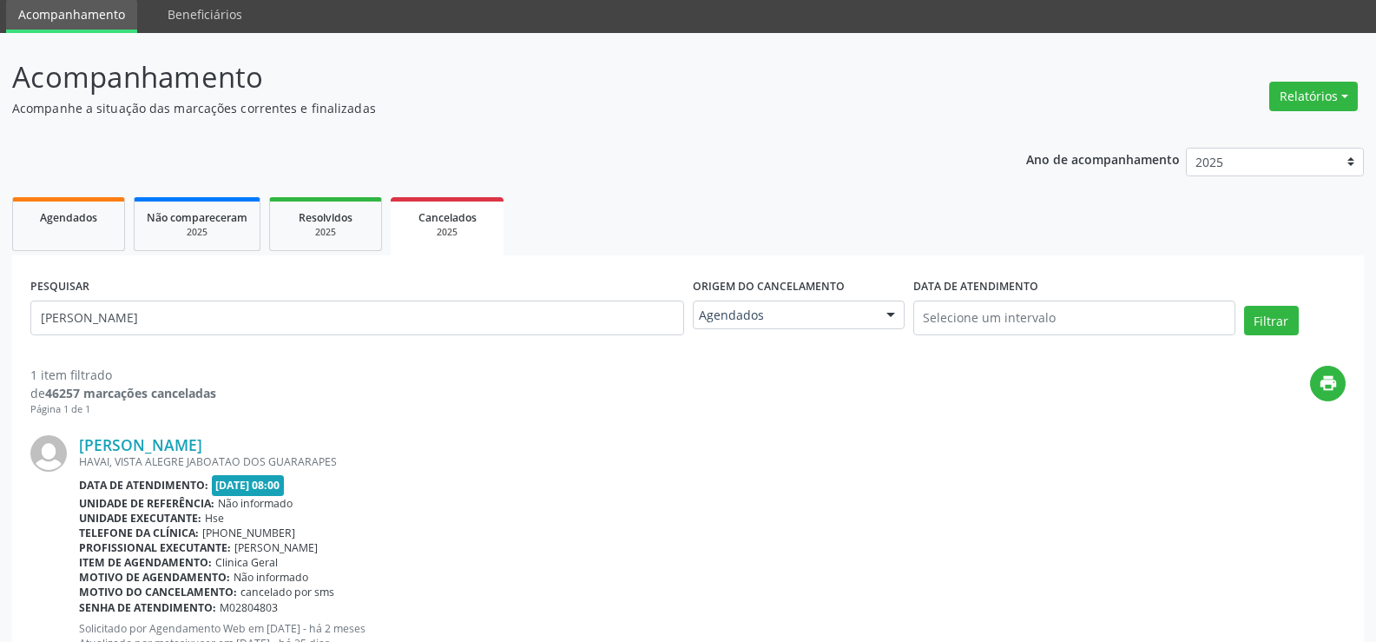
scroll to position [132, 0]
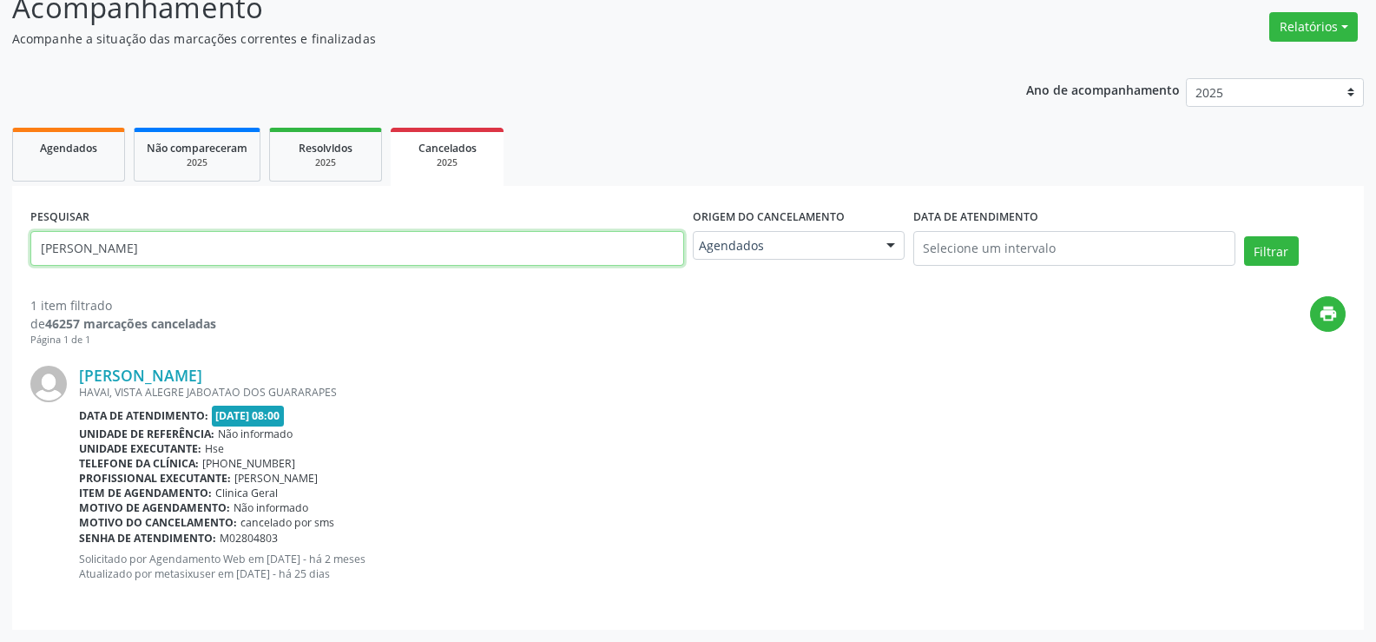
click at [368, 257] on input "[PERSON_NAME]" at bounding box center [357, 248] width 654 height 35
paste input "[PERSON_NAME]"
click at [1244, 236] on button "Filtrar" at bounding box center [1271, 251] width 55 height 30
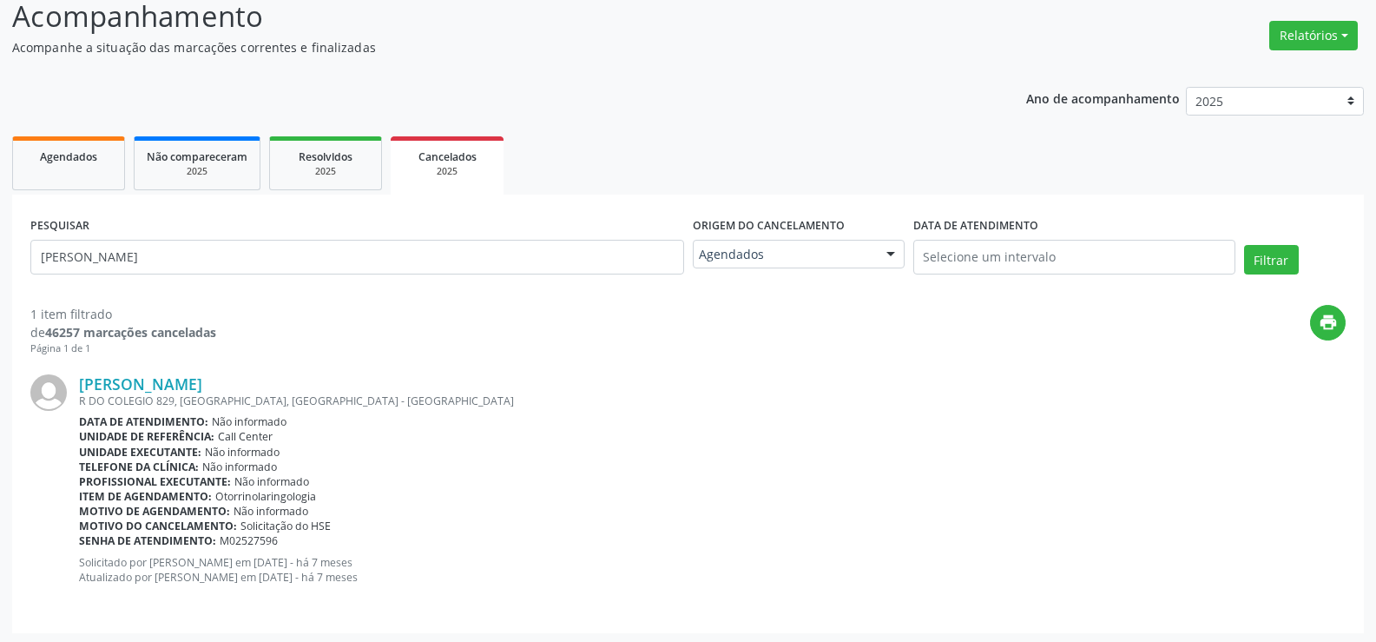
scroll to position [127, 0]
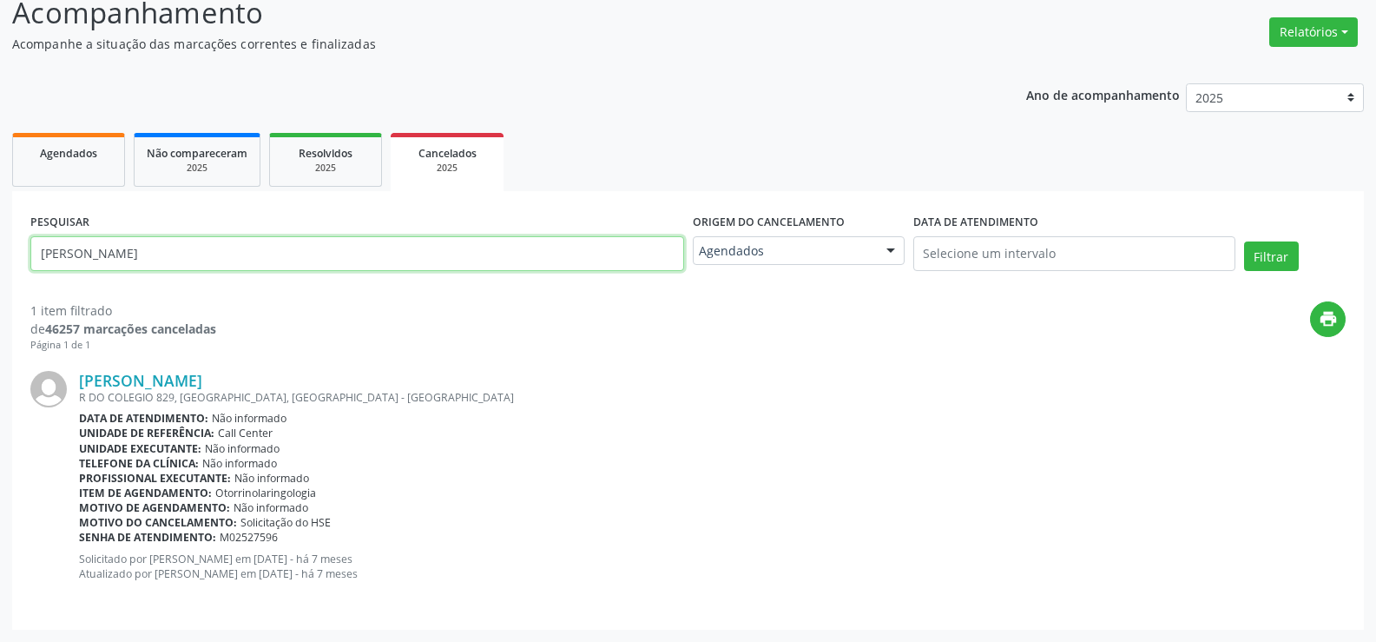
click at [397, 248] on input "[PERSON_NAME]" at bounding box center [357, 253] width 654 height 35
paste input "[PERSON_NAME]"
click at [1244, 241] on button "Filtrar" at bounding box center [1271, 256] width 55 height 30
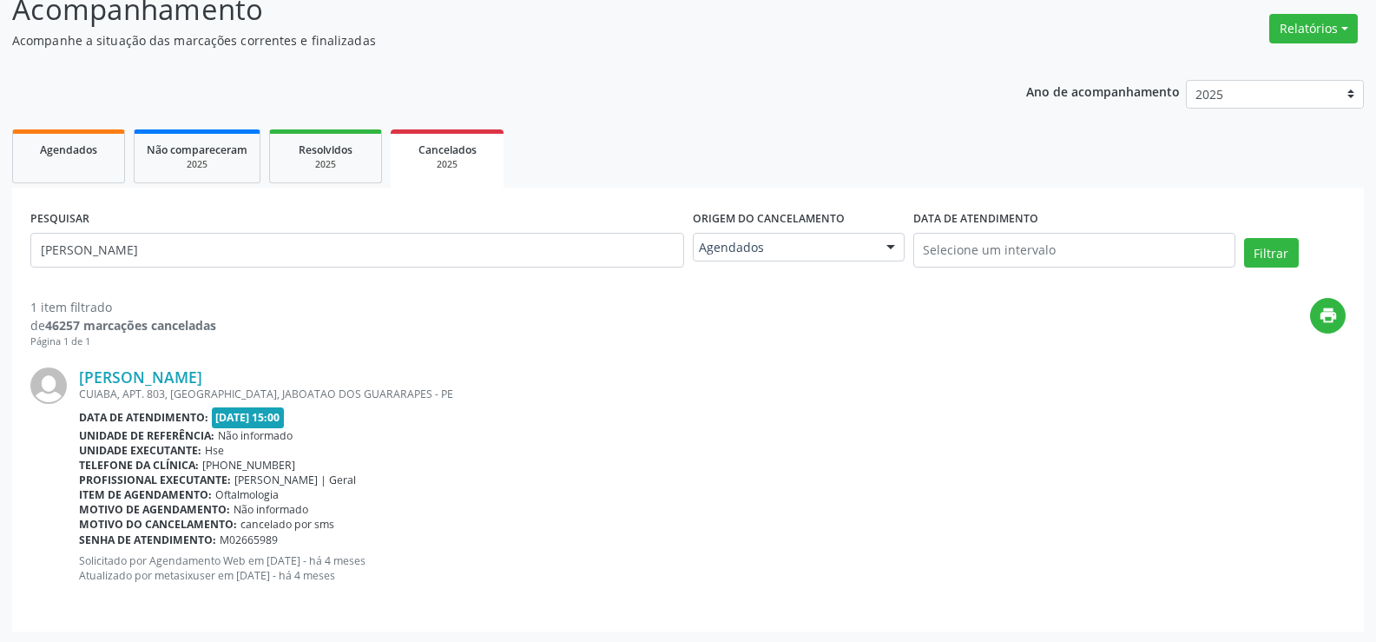
scroll to position [132, 0]
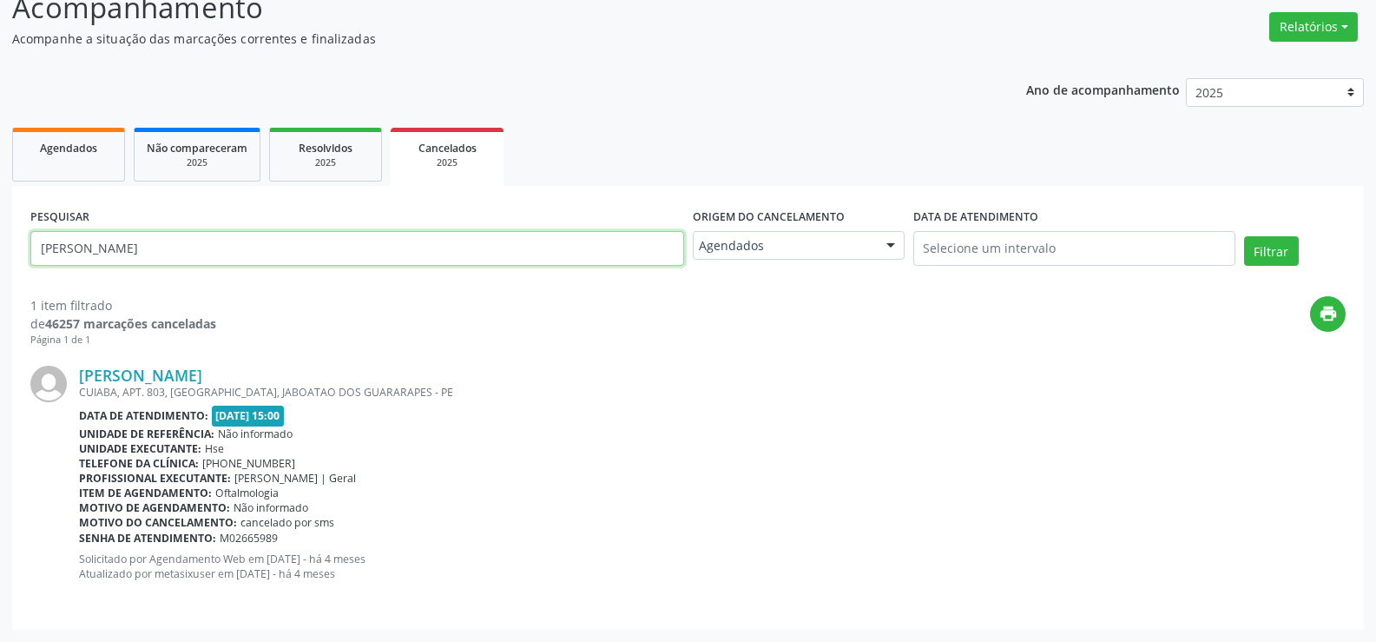
click at [572, 237] on input "[PERSON_NAME]" at bounding box center [357, 248] width 654 height 35
paste input "[PERSON_NAME]"
click at [1244, 236] on button "Filtrar" at bounding box center [1271, 251] width 55 height 30
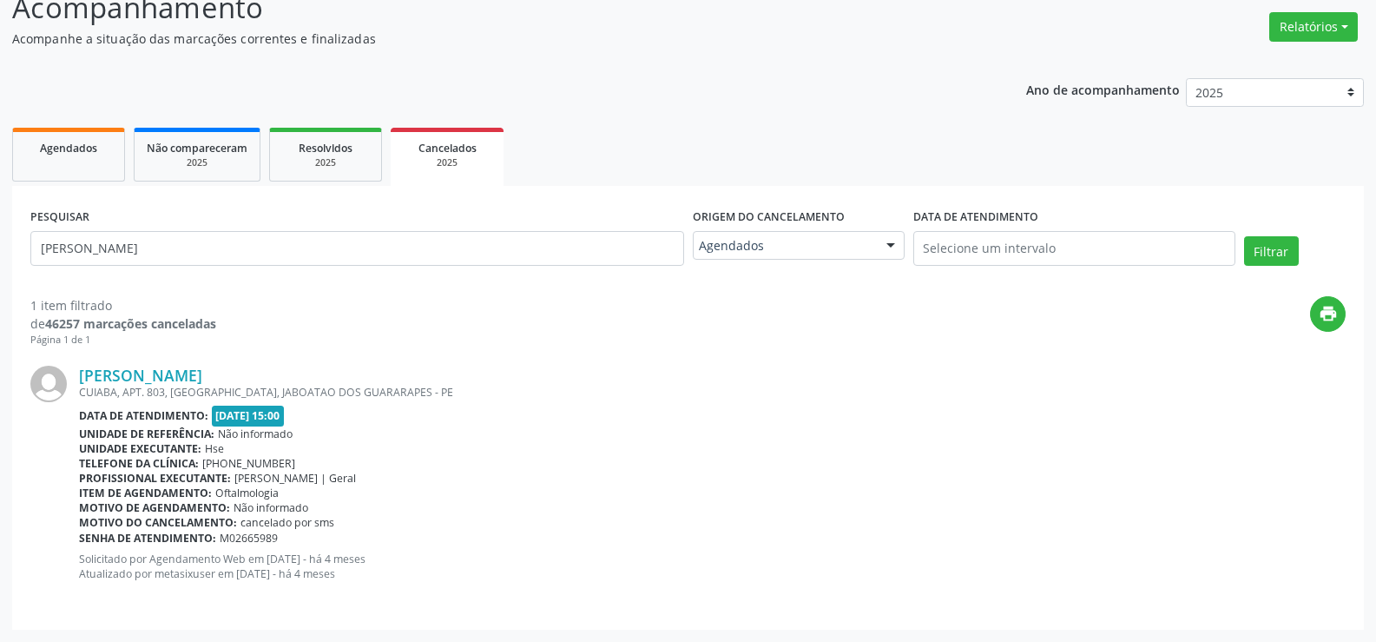
scroll to position [0, 0]
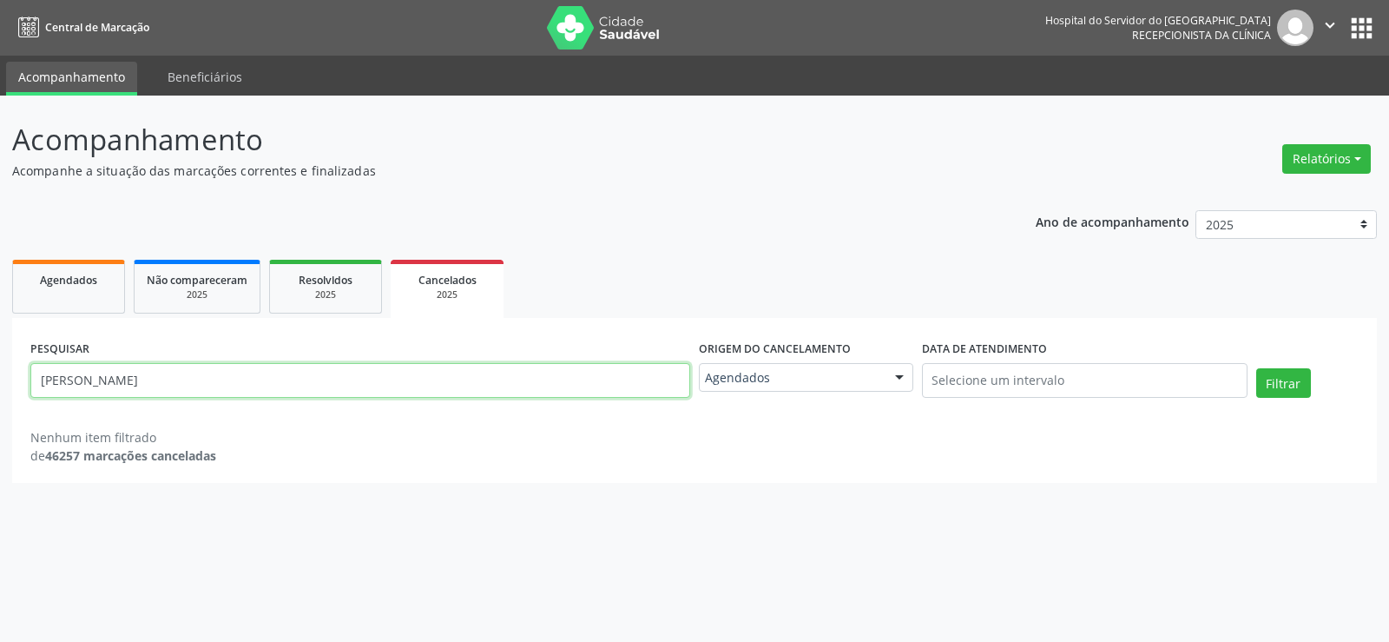
click at [436, 389] on input "[PERSON_NAME]" at bounding box center [360, 380] width 660 height 35
paste input "[PERSON_NAME]"
click at [1256, 368] on button "Filtrar" at bounding box center [1283, 383] width 55 height 30
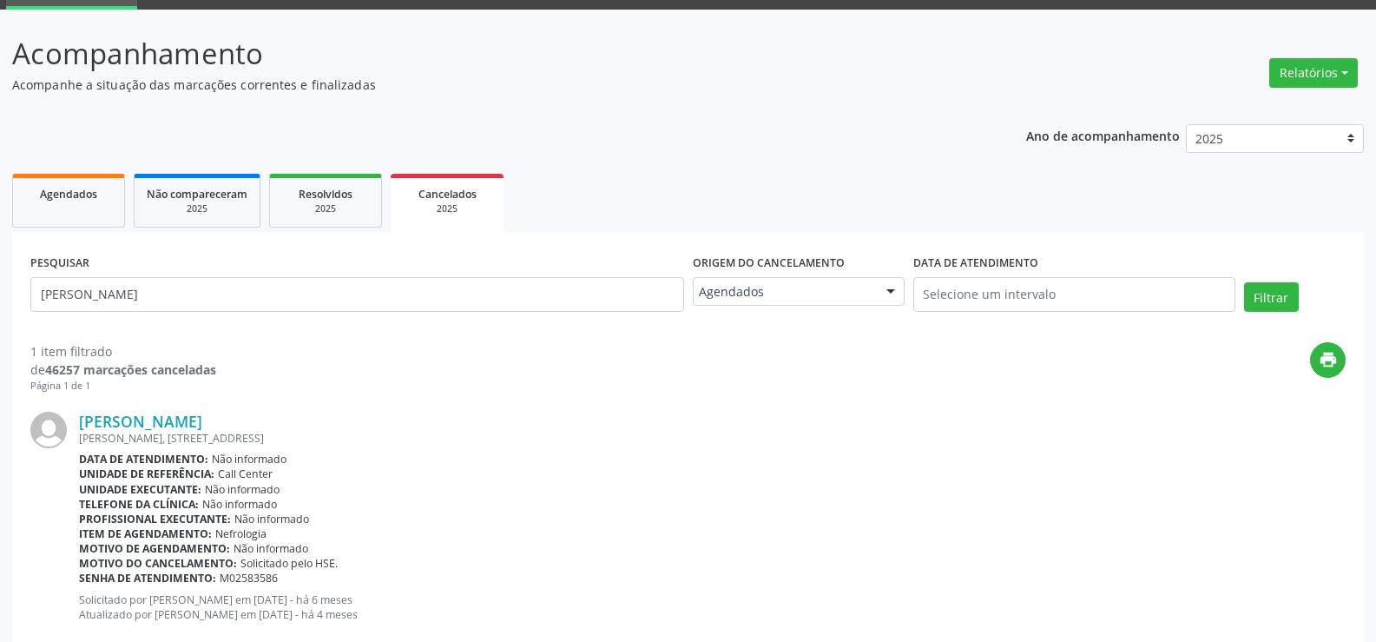
scroll to position [127, 0]
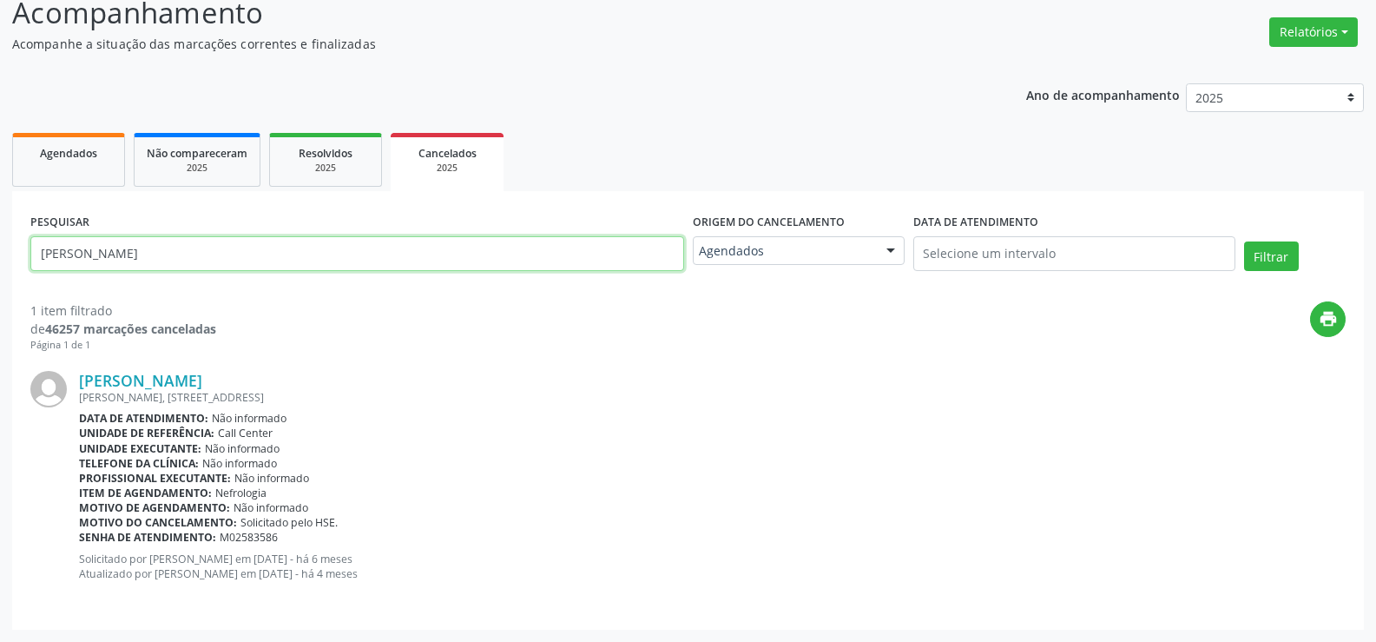
click at [351, 260] on input "[PERSON_NAME]" at bounding box center [357, 253] width 654 height 35
paste input "[PERSON_NAME]"
click at [1244, 241] on button "Filtrar" at bounding box center [1271, 256] width 55 height 30
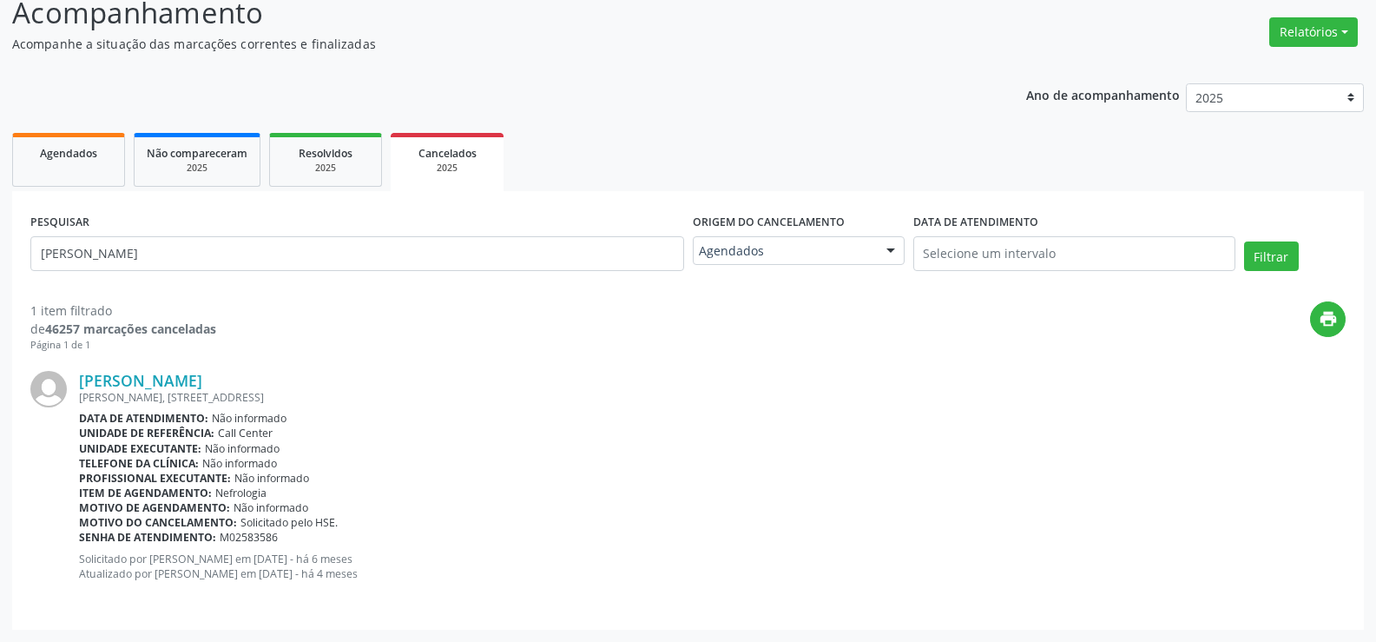
scroll to position [0, 0]
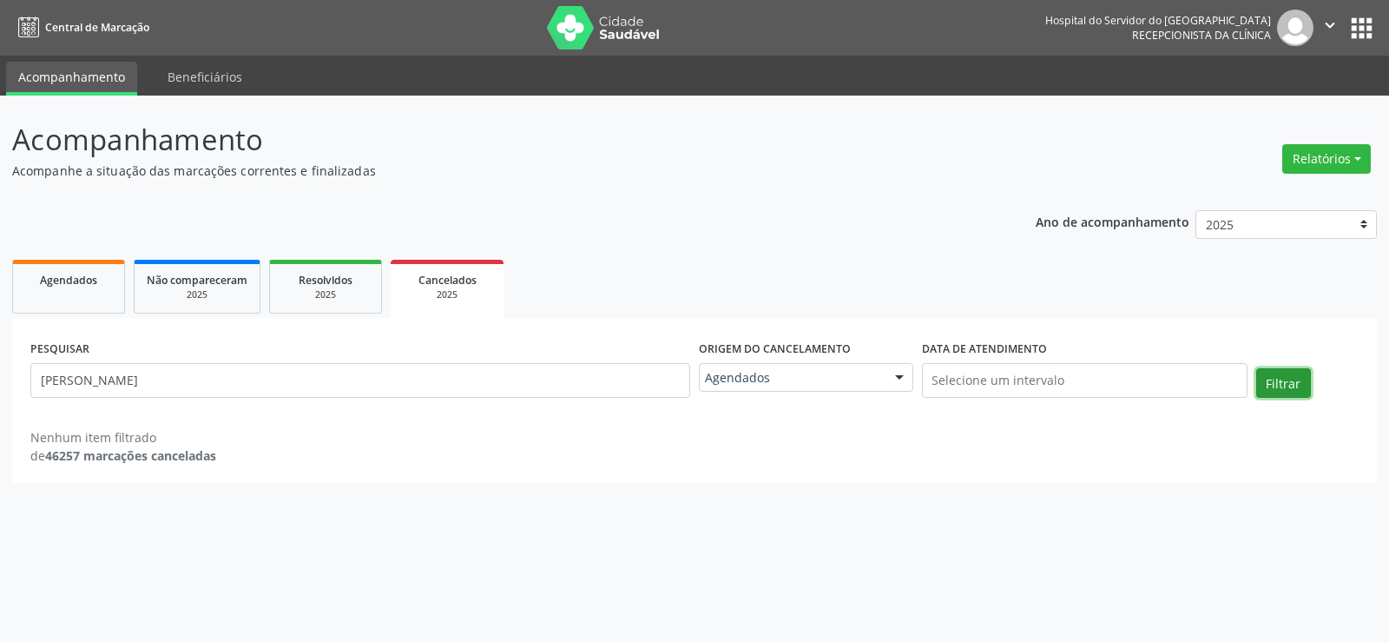
click at [1297, 383] on button "Filtrar" at bounding box center [1283, 383] width 55 height 30
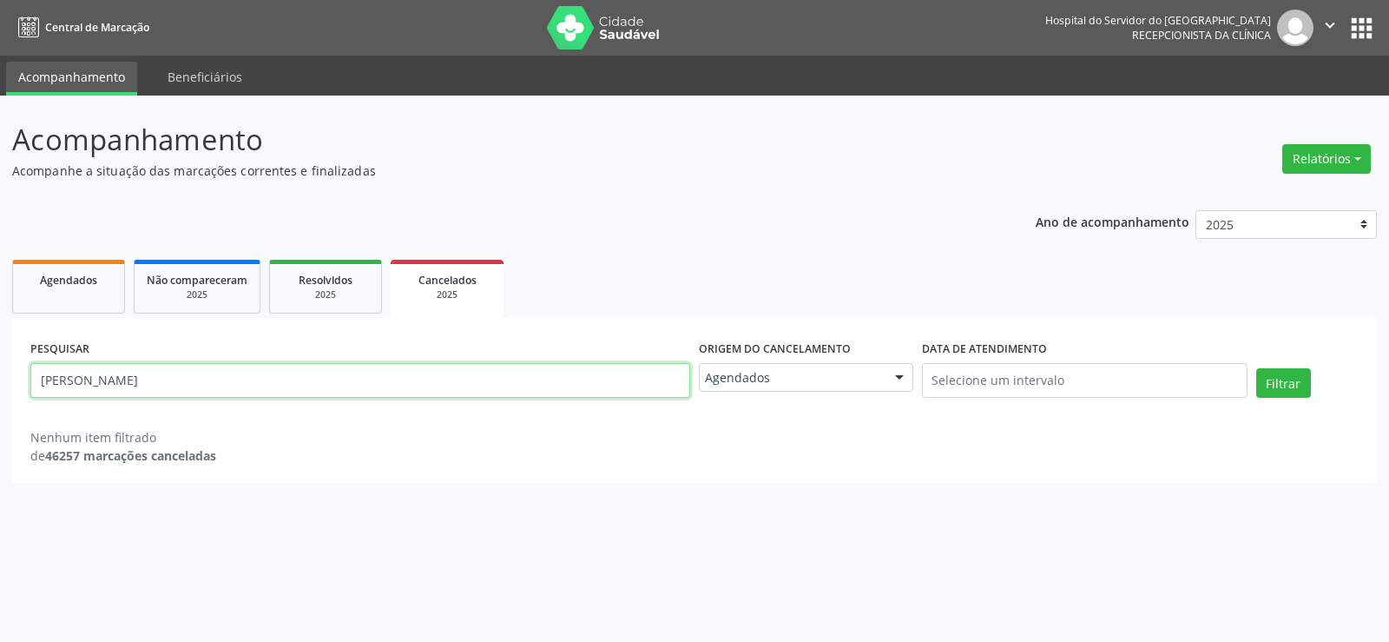
click at [276, 382] on input "[PERSON_NAME]" at bounding box center [360, 380] width 660 height 35
paste input "[PERSON_NAME]"
click at [1256, 368] on button "Filtrar" at bounding box center [1283, 383] width 55 height 30
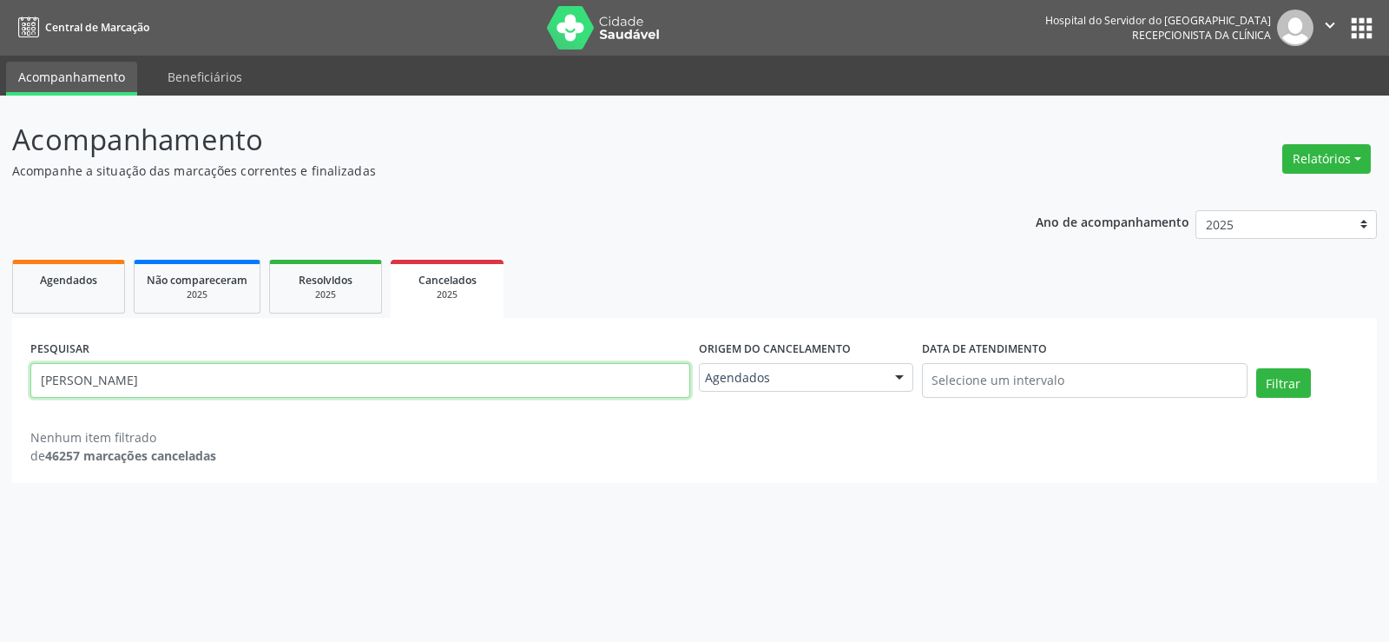
click at [371, 371] on input "[PERSON_NAME]" at bounding box center [360, 380] width 660 height 35
paste input "[PERSON_NAME]"
type input "[PERSON_NAME]"
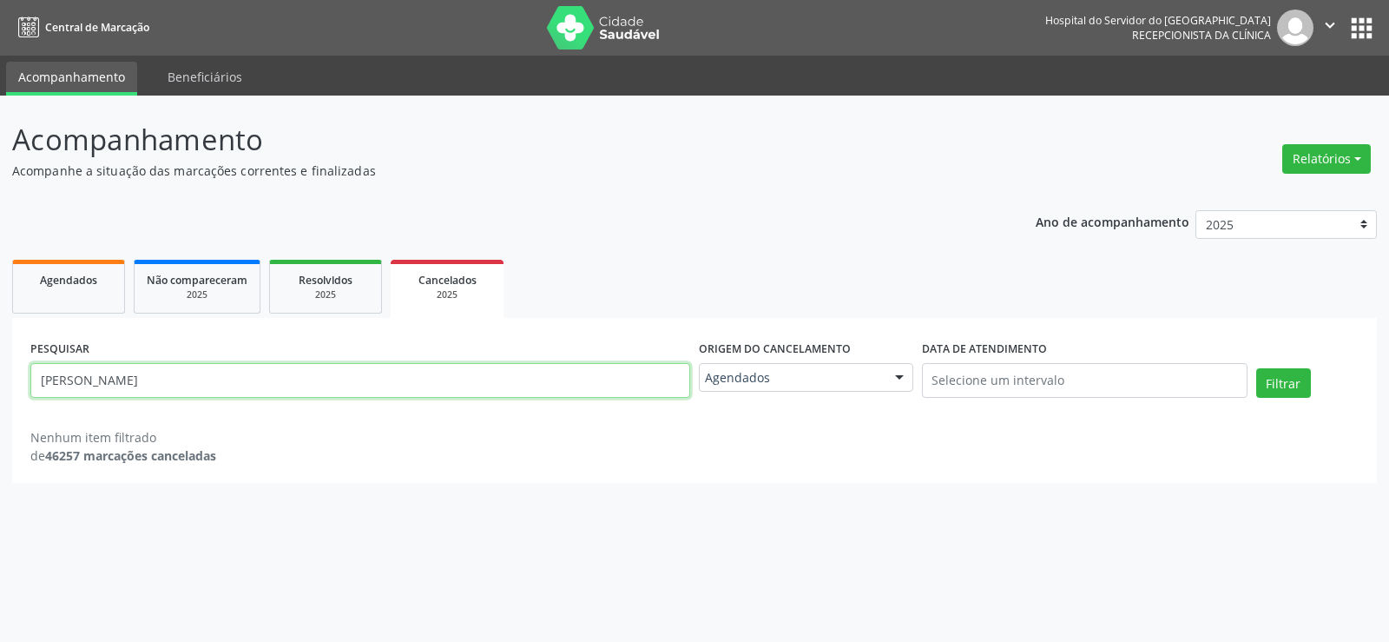
click at [1256, 368] on button "Filtrar" at bounding box center [1283, 383] width 55 height 30
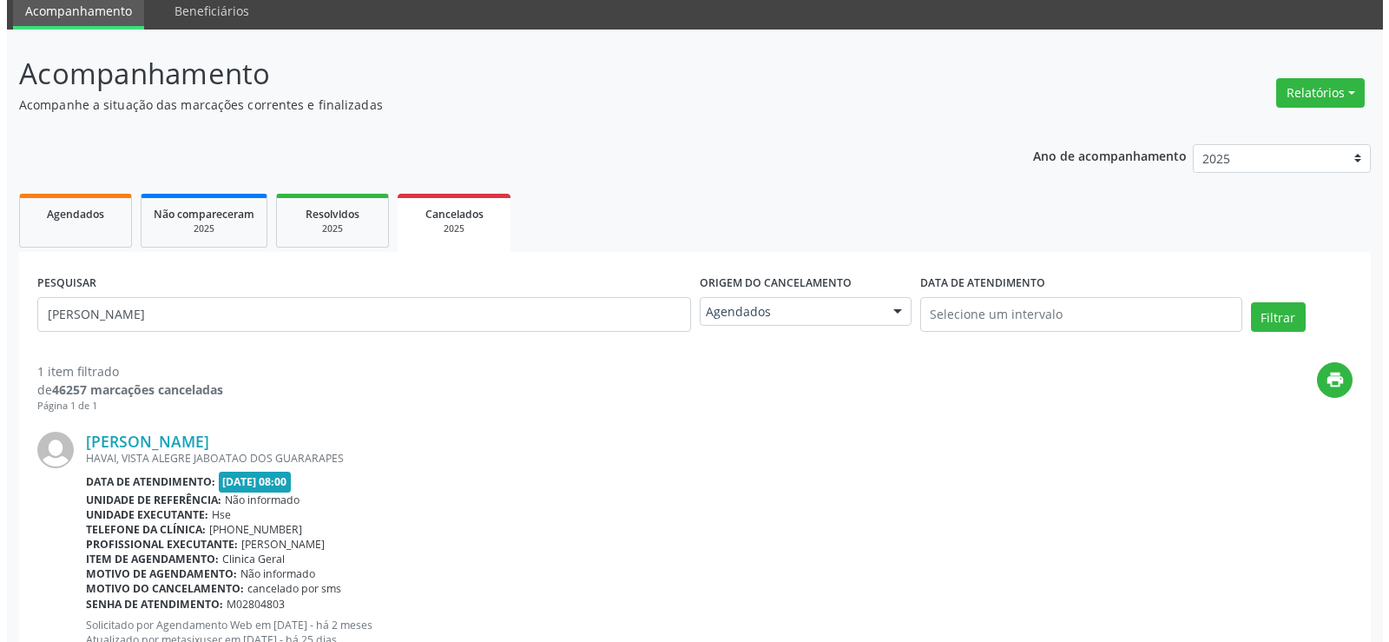
scroll to position [132, 0]
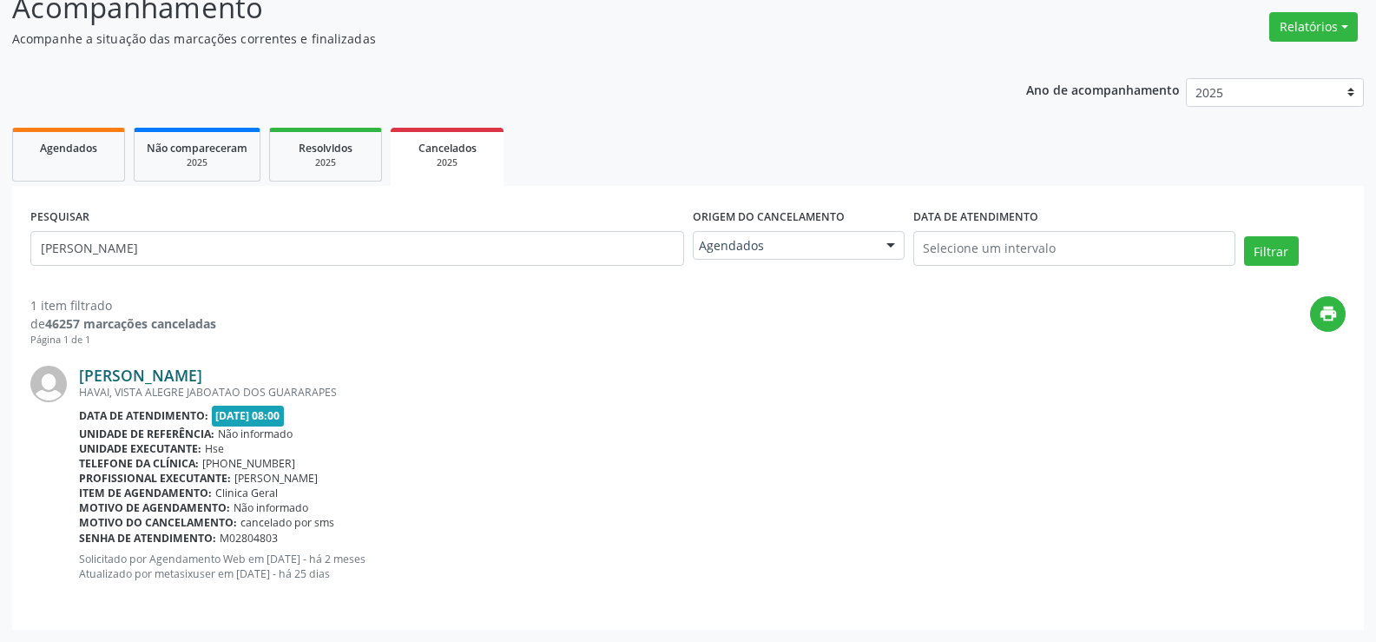
click at [154, 372] on link "[PERSON_NAME]" at bounding box center [140, 375] width 123 height 19
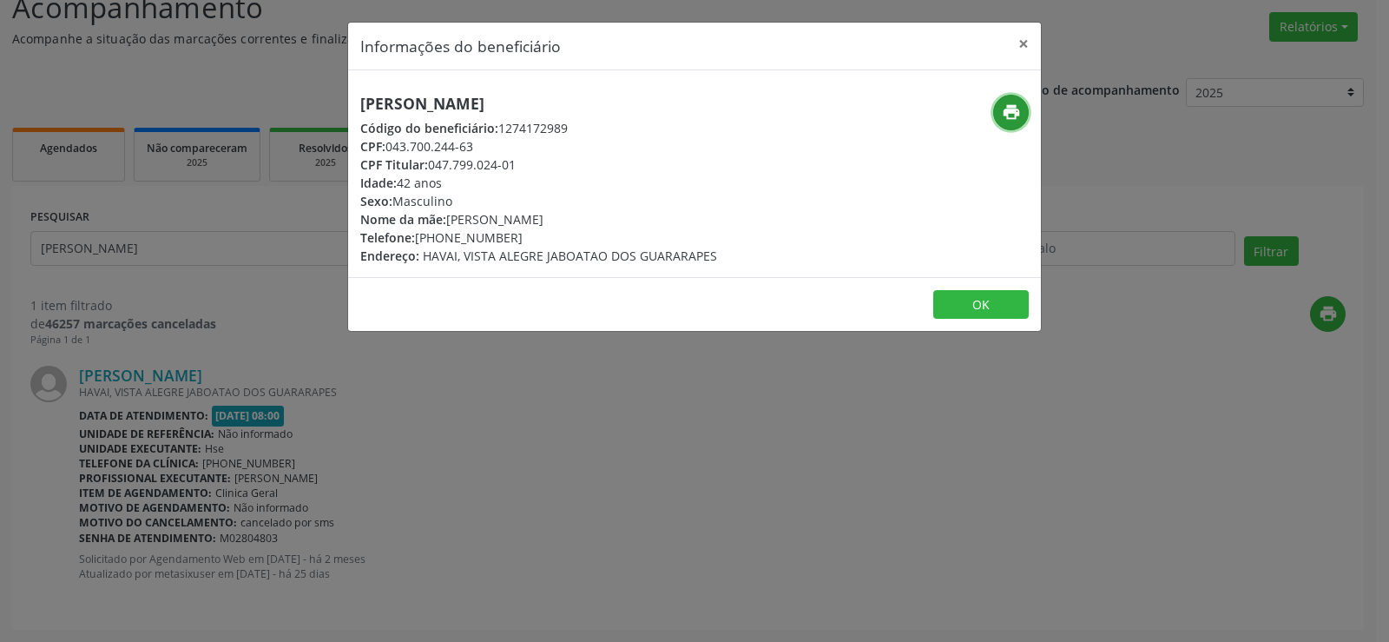
click at [1012, 115] on icon "print" at bounding box center [1011, 111] width 19 height 19
